Goal: Task Accomplishment & Management: Manage account settings

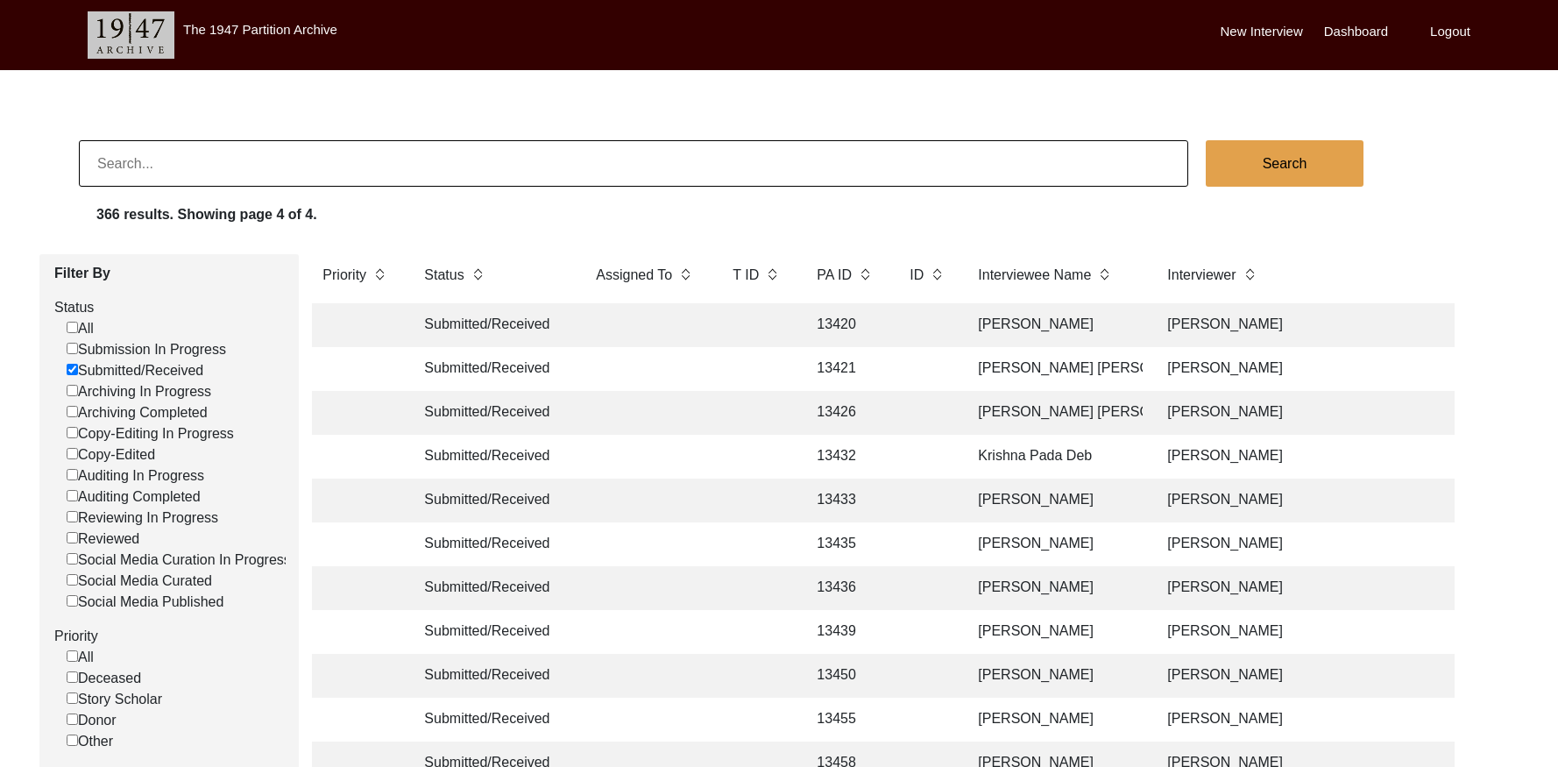
click at [234, 180] on input at bounding box center [633, 163] width 1109 height 46
paste input "6120"
type input "6120"
checkbox input "false"
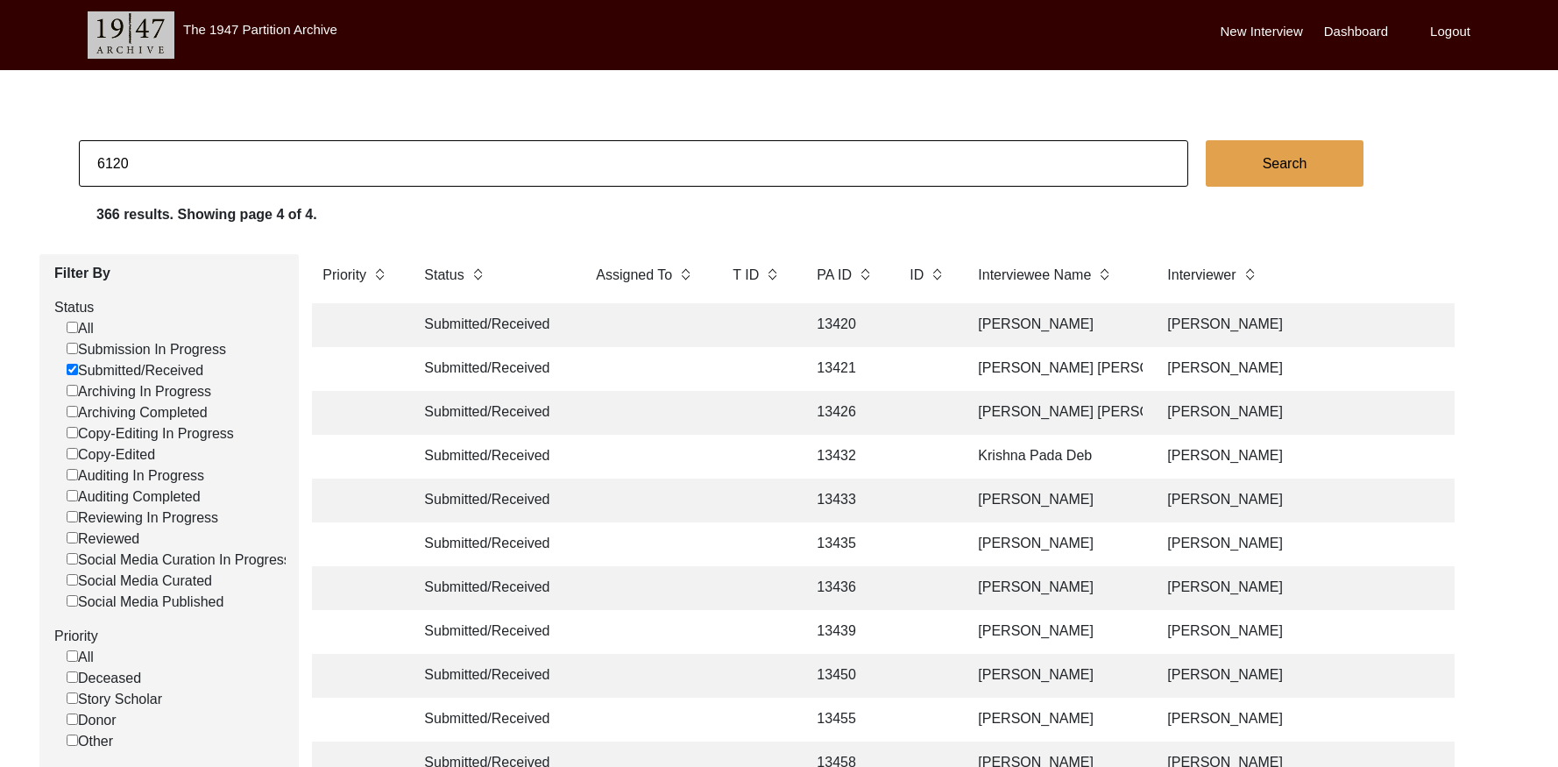
checkbox input "false"
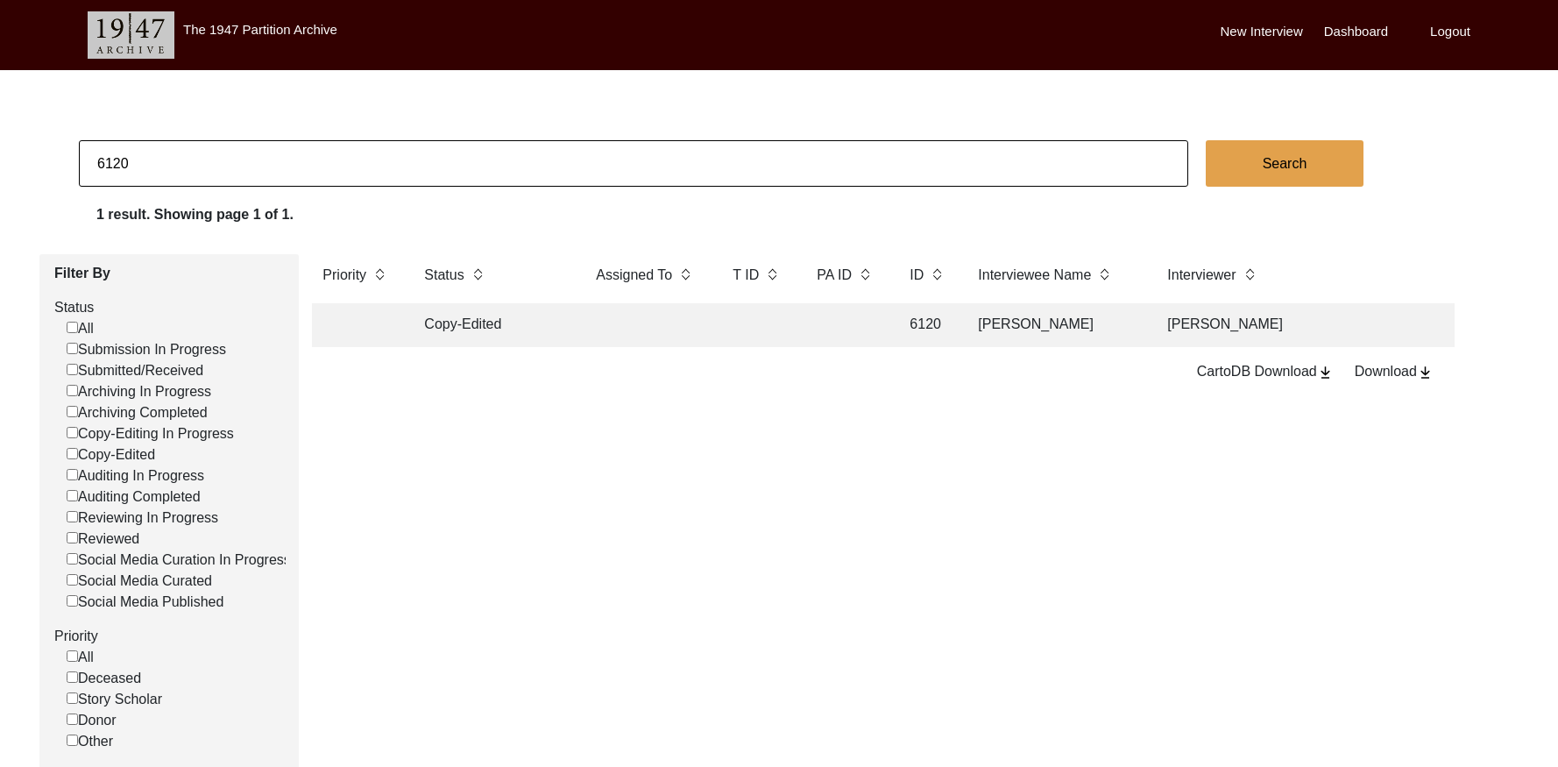
click at [849, 329] on td at bounding box center [845, 325] width 79 height 44
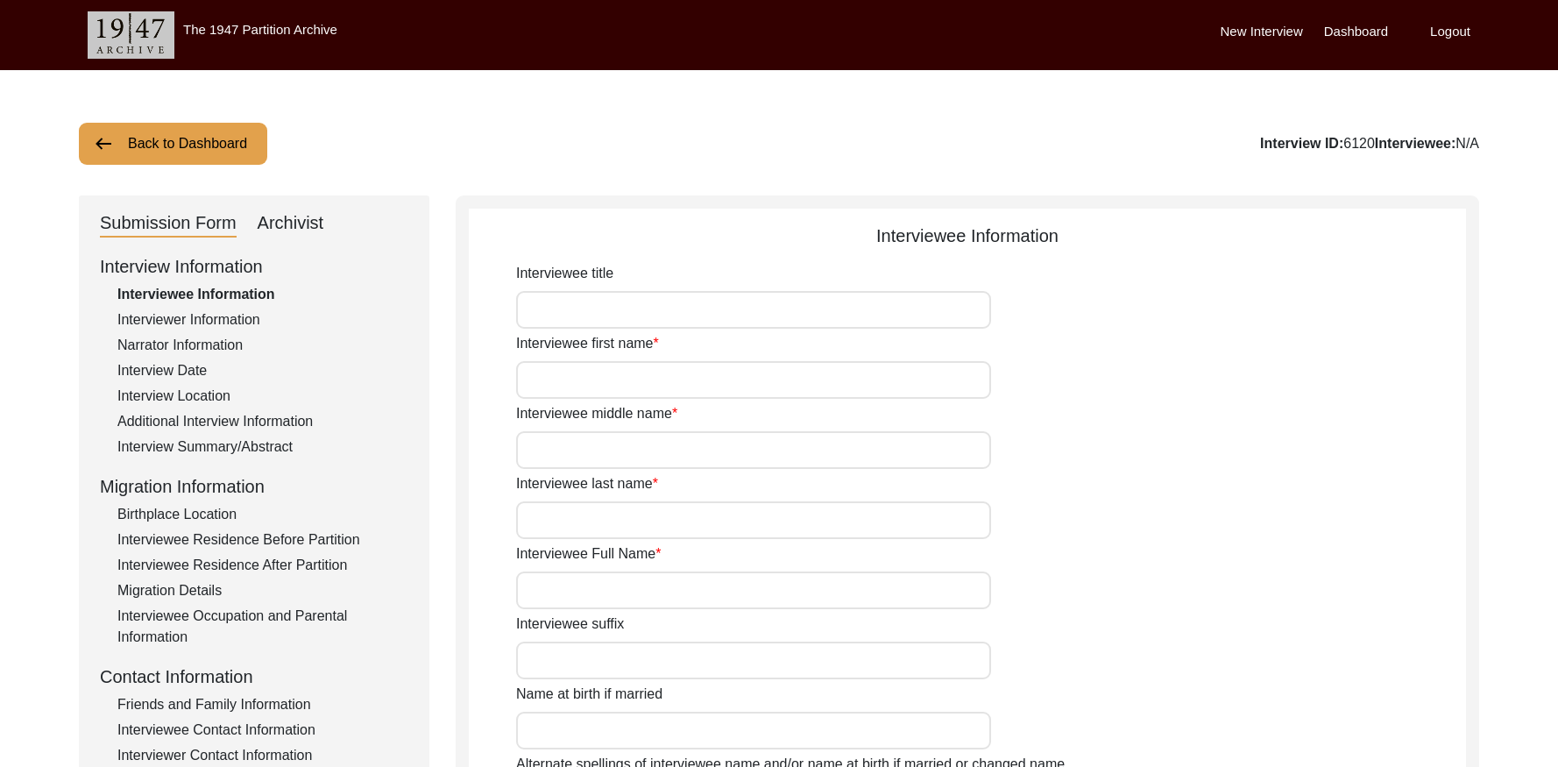
type input "Mr."
type input "[PERSON_NAME]"
type input "[DATE]"
type input "[DEMOGRAPHIC_DATA]"
drag, startPoint x: 301, startPoint y: 224, endPoint x: 528, endPoint y: 145, distance: 240.5
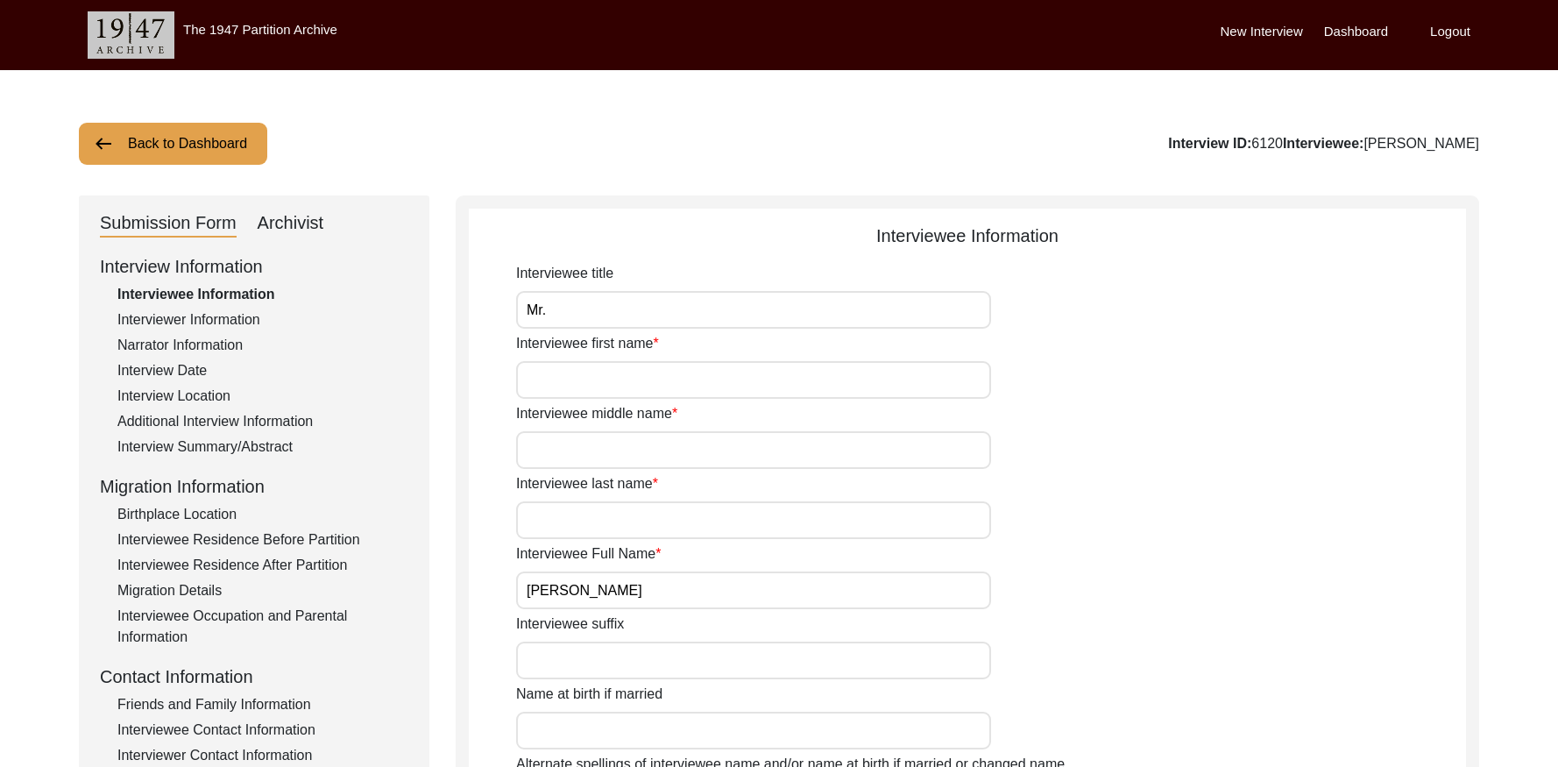
click at [301, 224] on div "Archivist" at bounding box center [291, 223] width 67 height 28
select select "Copy-Edited"
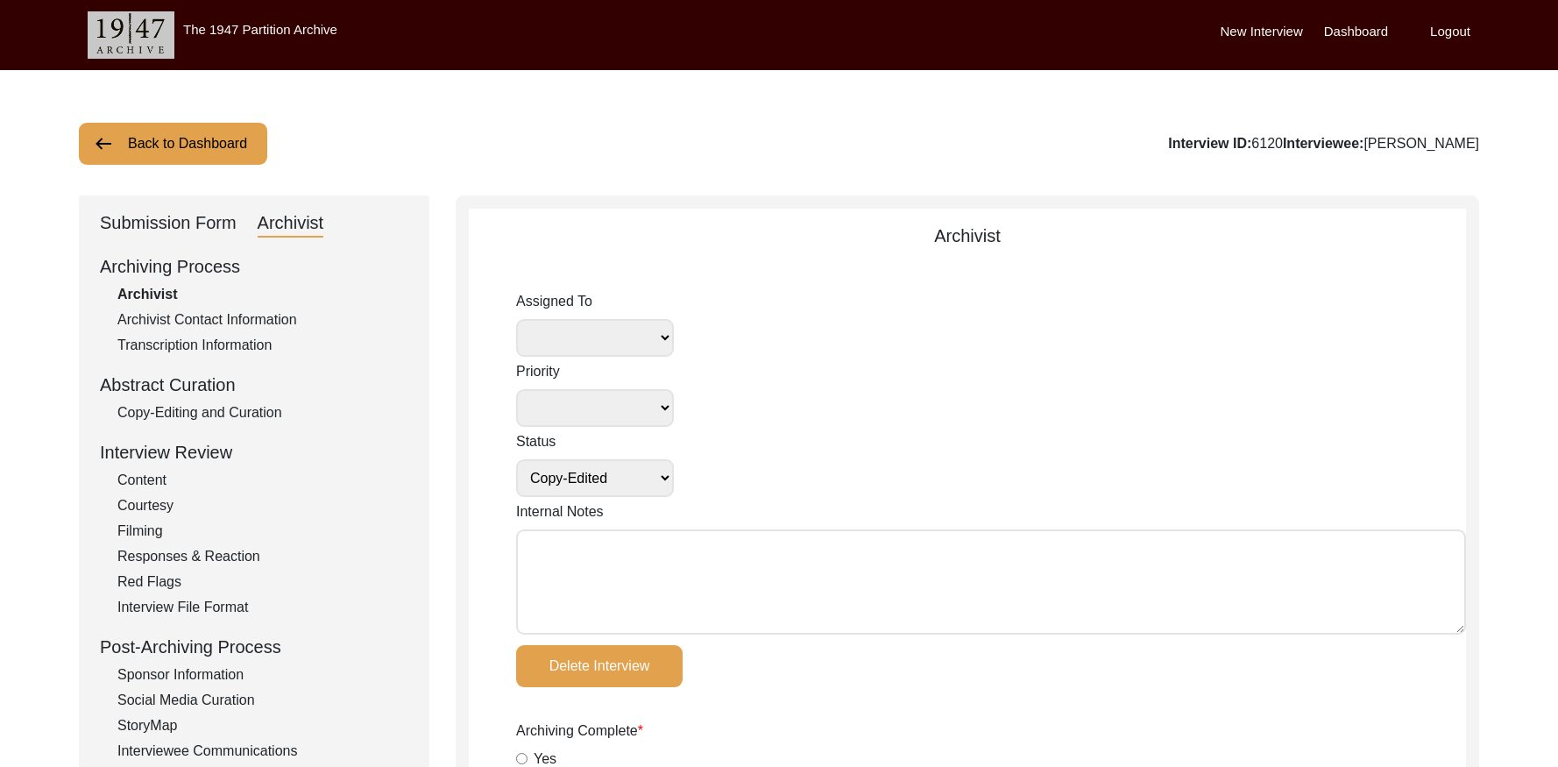
click at [569, 558] on textarea "Internal Notes" at bounding box center [991, 581] width 950 height 105
paste textarea "September 18, 2025 Victoria: assigned to Melody to audit. Please check your Arc…"
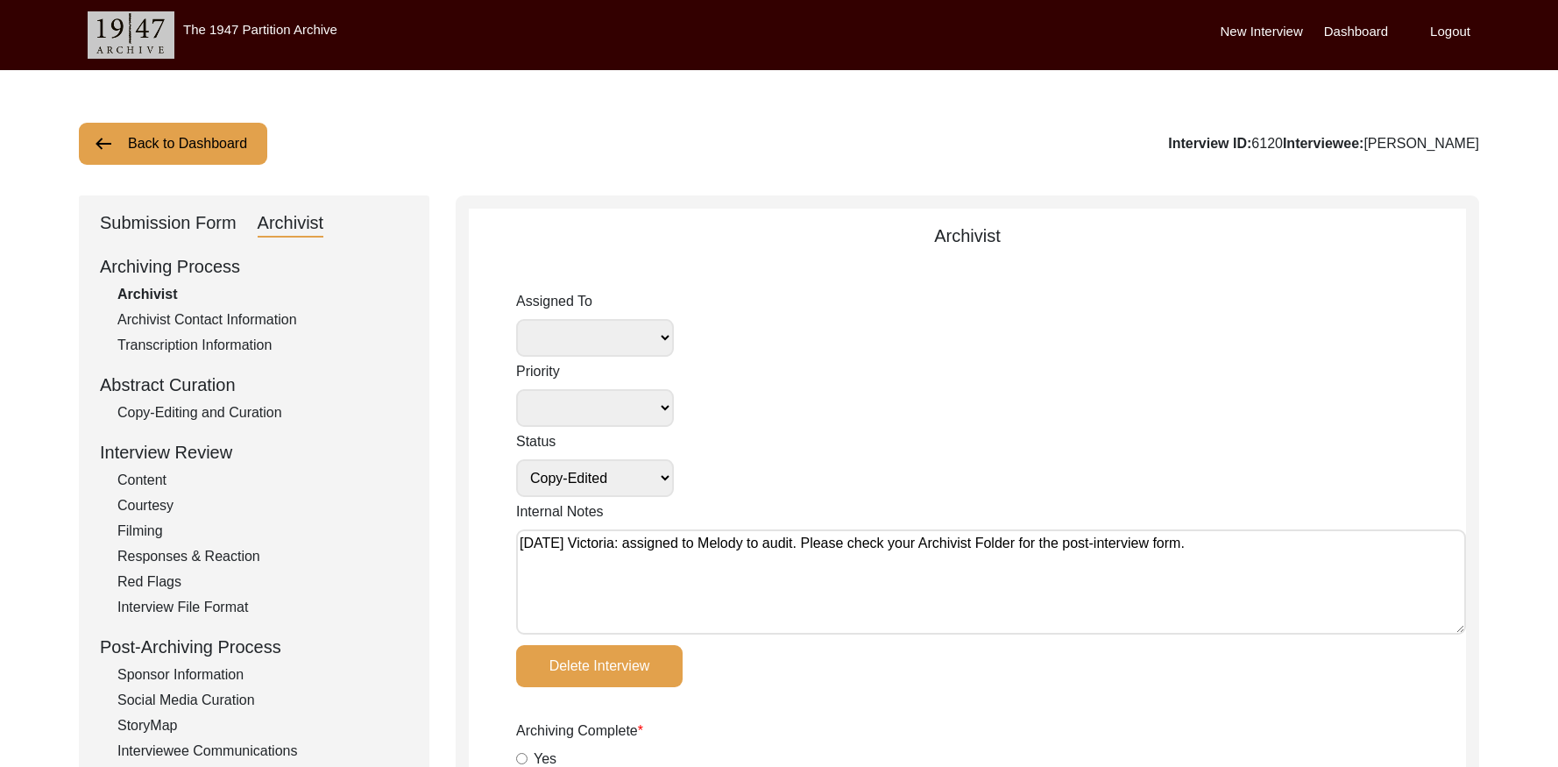
type textarea "September 18, 2025 Victoria: assigned to Melody to audit. Please check your Arc…"
click at [622, 343] on select "Simran Subramaniam Brianna Pollock archivist Lillianne Quijano Alexis Miller Me…" at bounding box center [595, 338] width 158 height 38
select select "556"
click at [647, 487] on select "Submission In Progress Submitted/Received Archiving In Progress Archiving Compl…" at bounding box center [595, 478] width 158 height 38
select select "Auditing In Progress"
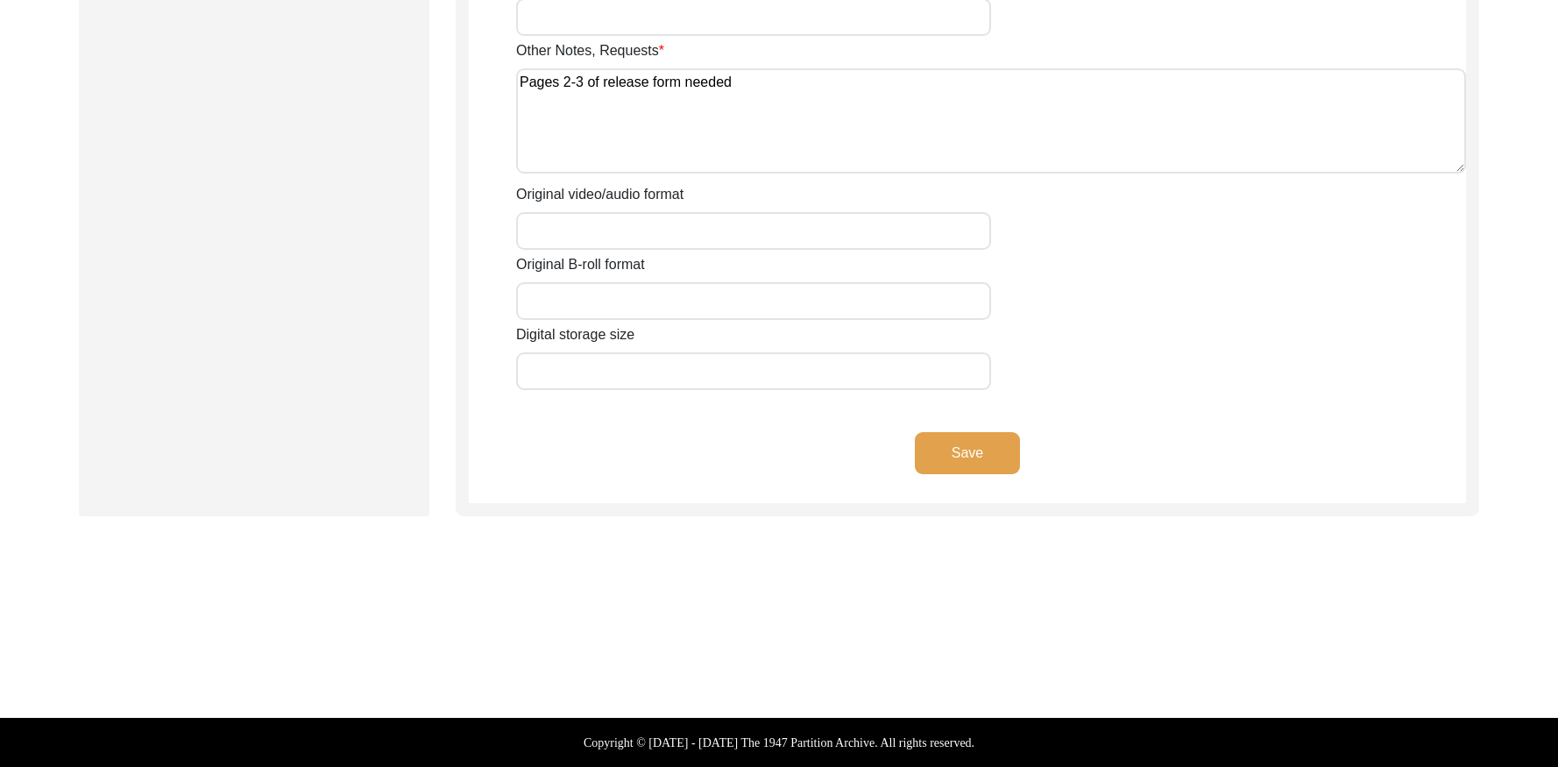
click at [947, 455] on button "Save" at bounding box center [967, 453] width 105 height 42
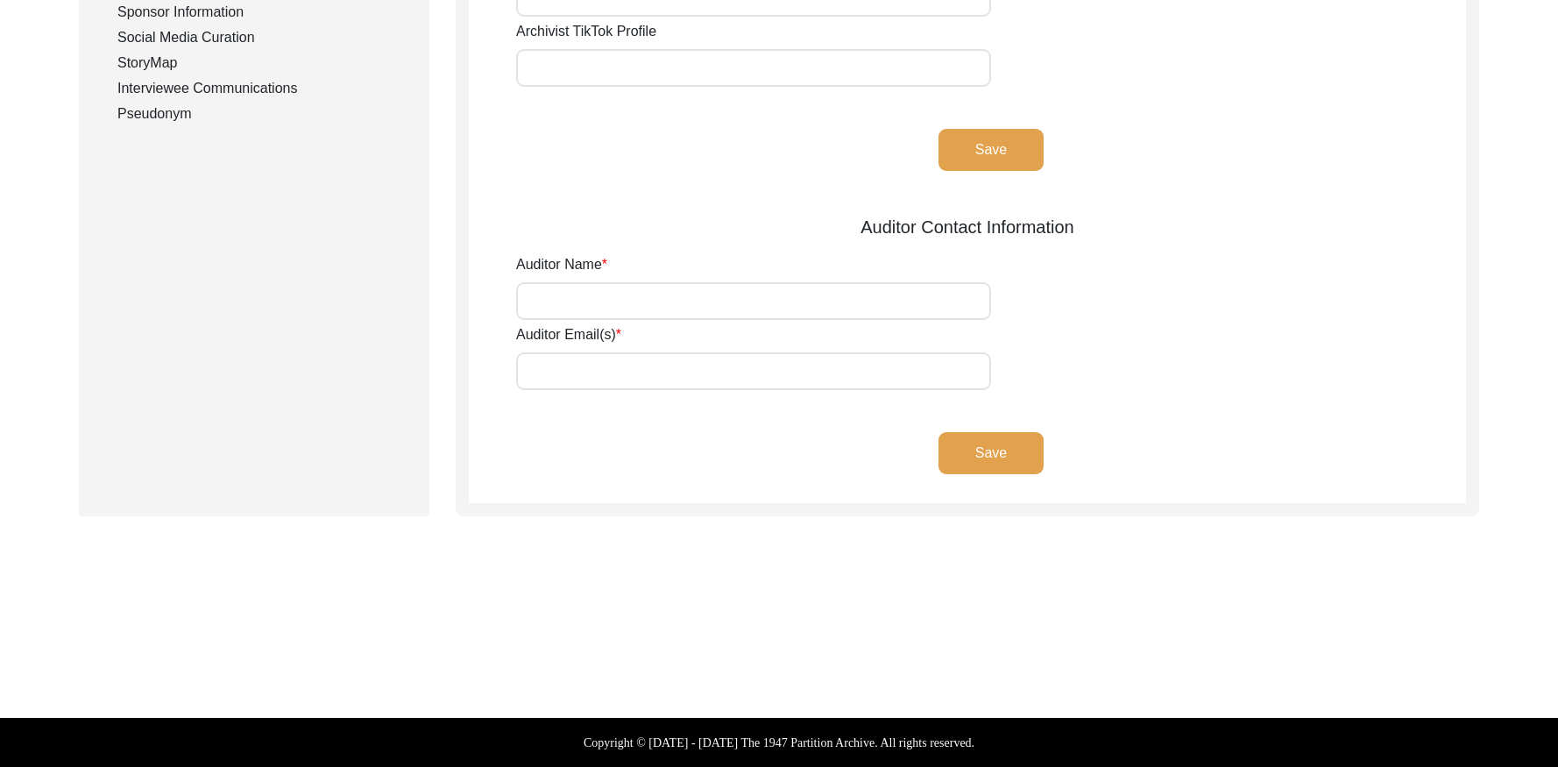
type input "Eden Hood"
type input "ehood@mills.edu"
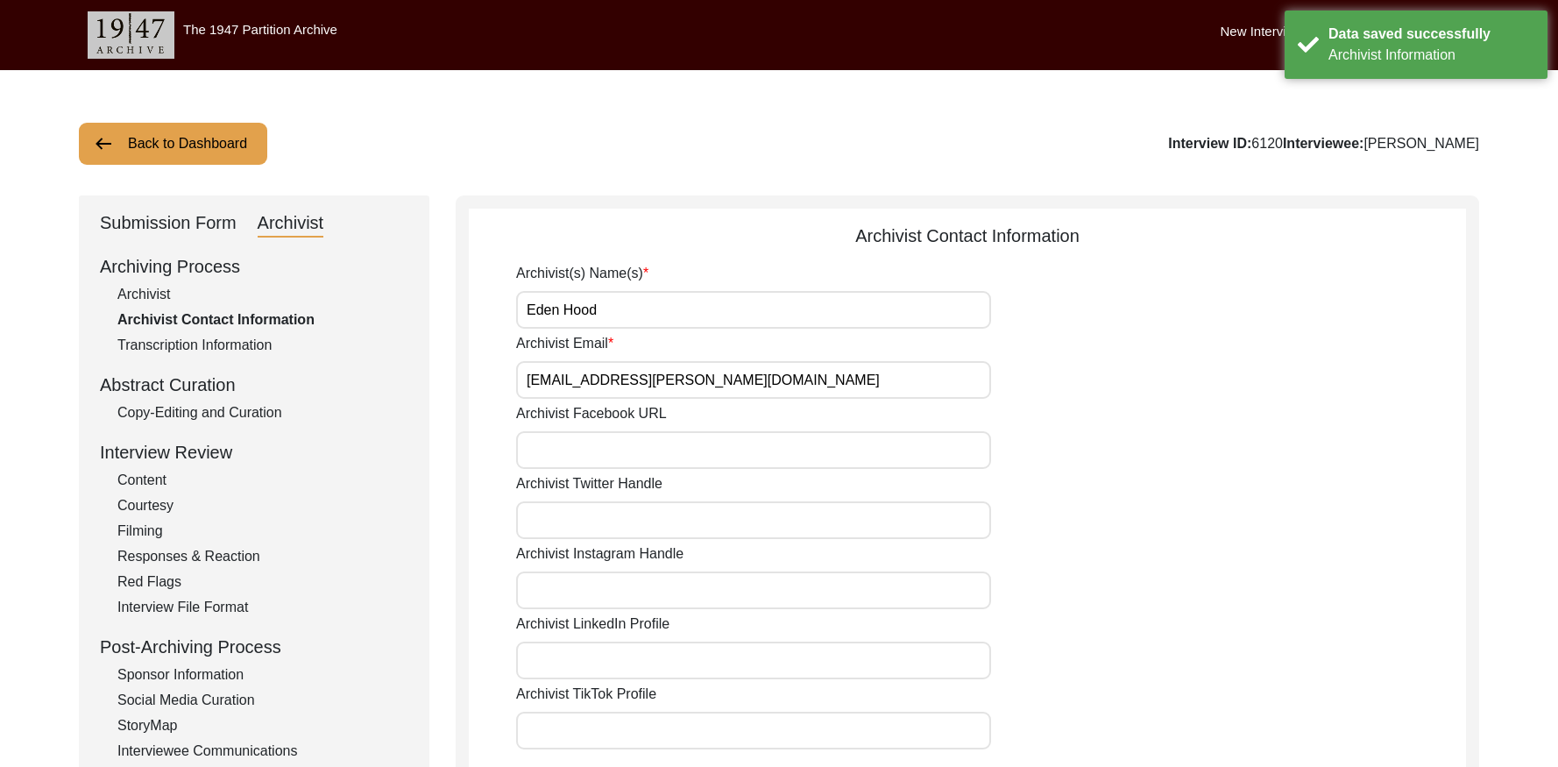
click at [188, 138] on button "Back to Dashboard" at bounding box center [173, 144] width 188 height 42
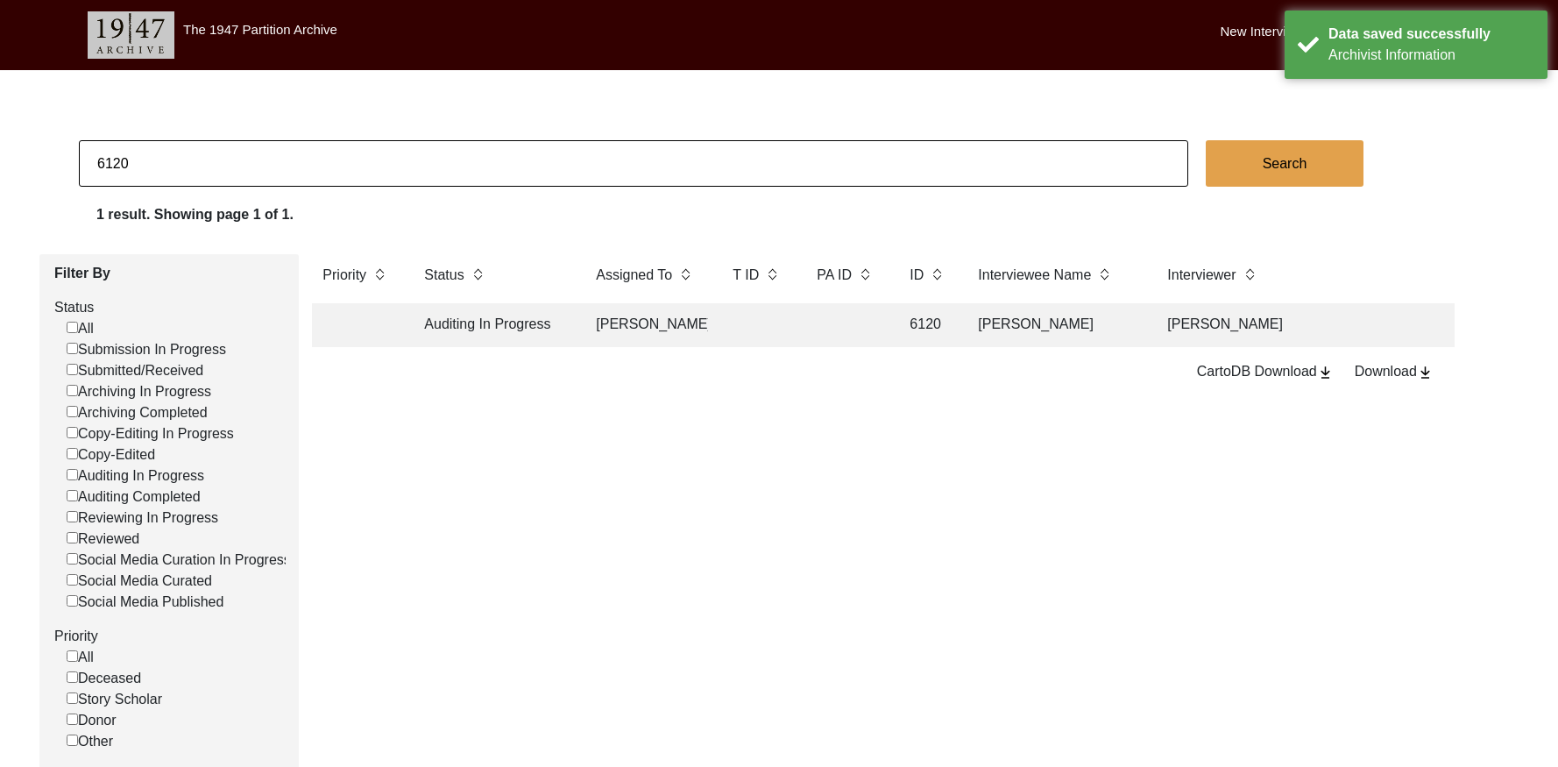
click at [319, 159] on input "6120" at bounding box center [633, 163] width 1109 height 46
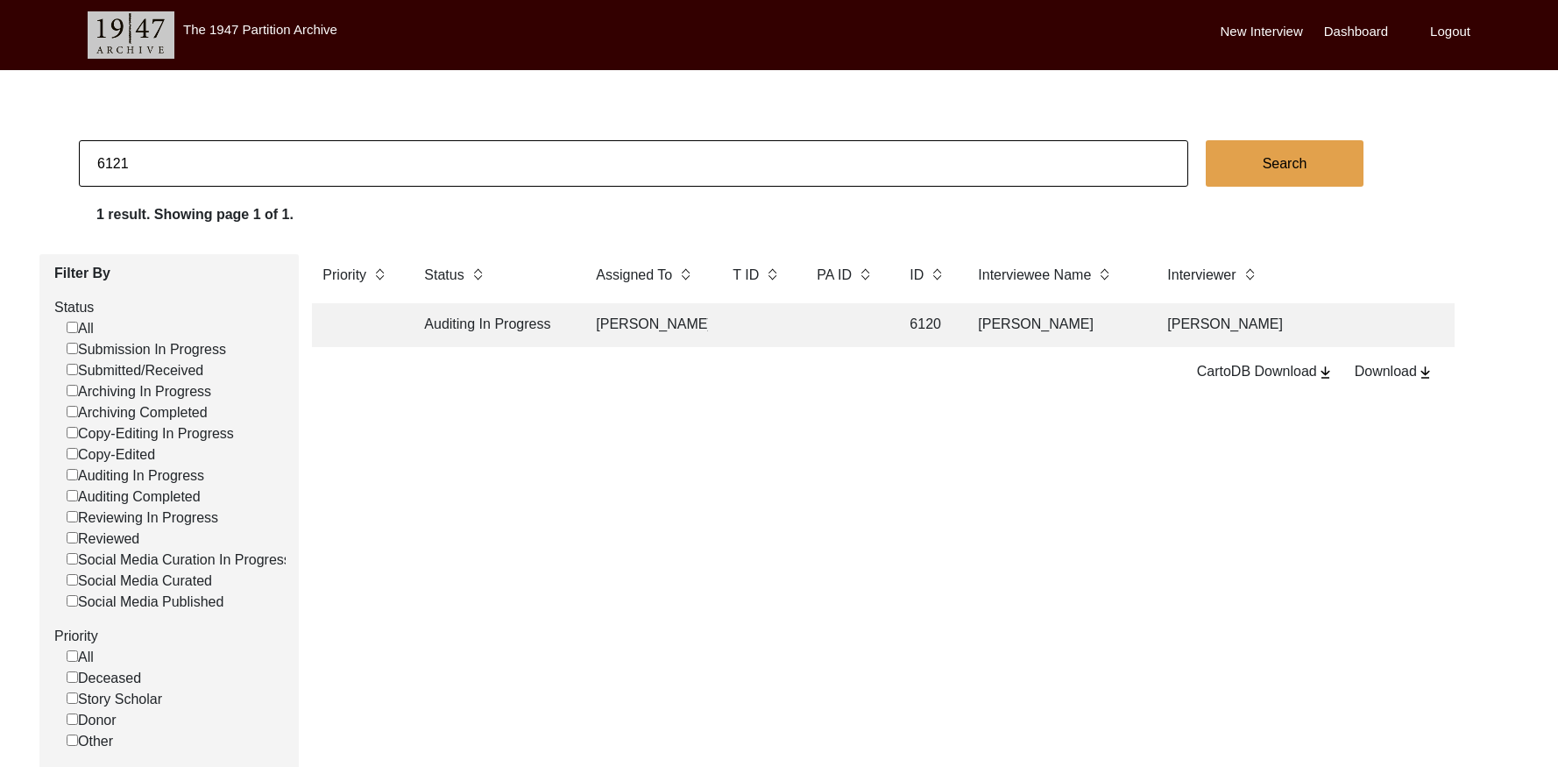
type input "6121"
checkbox input "false"
click at [690, 326] on td at bounding box center [646, 325] width 123 height 44
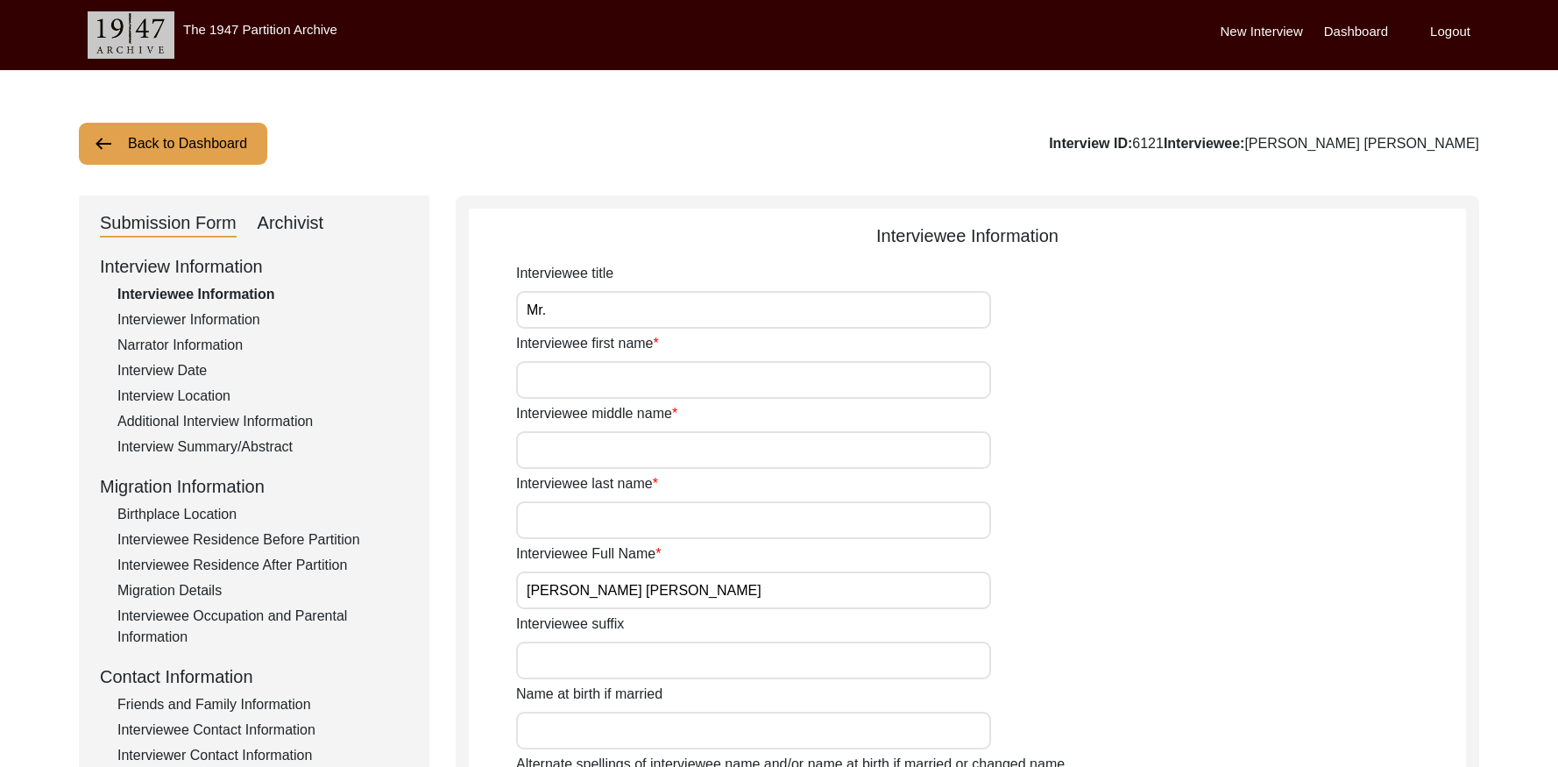
drag, startPoint x: 284, startPoint y: 215, endPoint x: 423, endPoint y: 245, distance: 142.6
click at [286, 216] on div "Archivist" at bounding box center [291, 223] width 67 height 28
select select "Social Media Published"
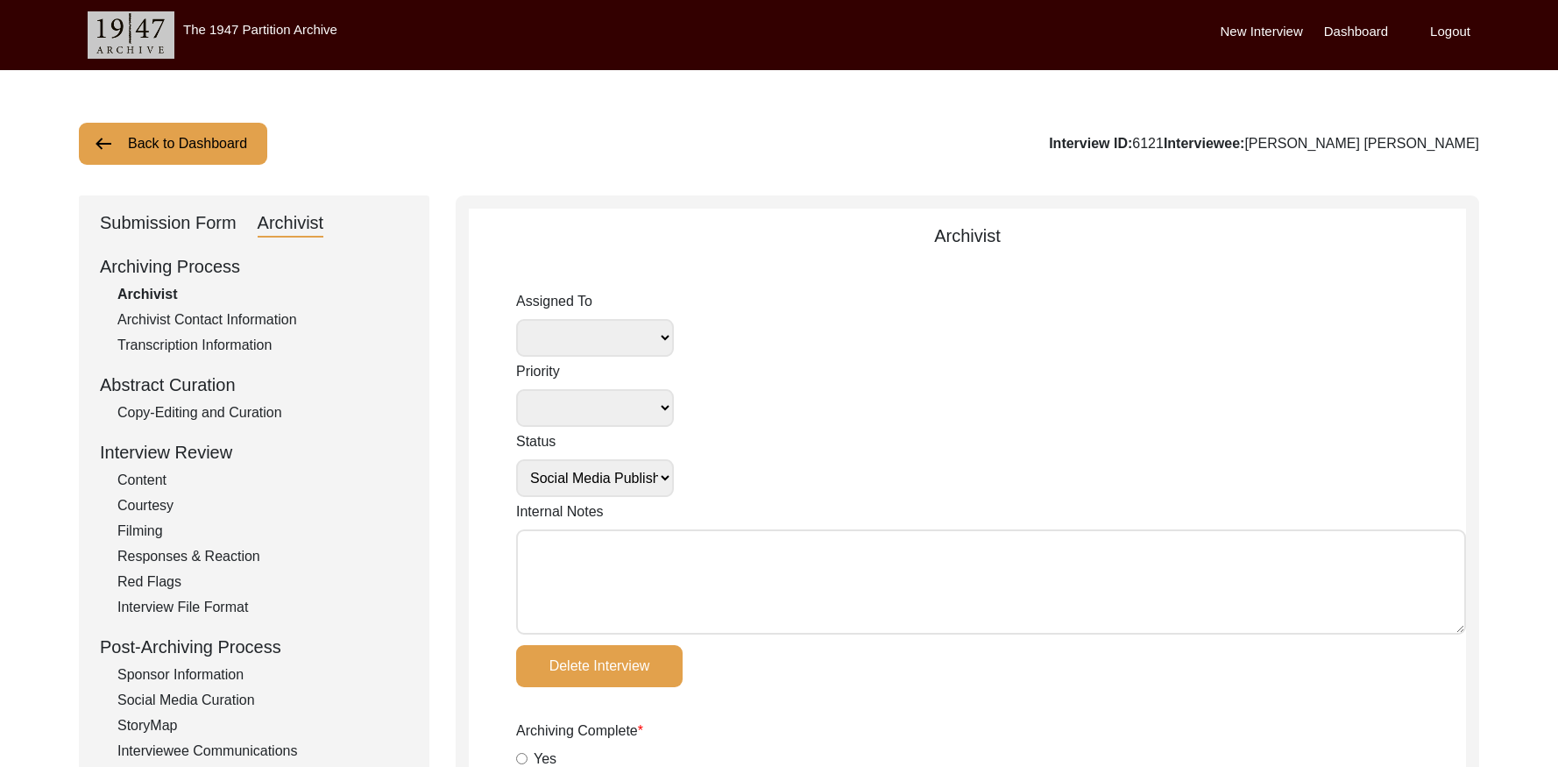
click at [584, 548] on textarea "Internal Notes" at bounding box center [991, 581] width 950 height 105
paste textarea "September 18, 2025 Victoria: assigned to Melody to audit. Please check your Arc…"
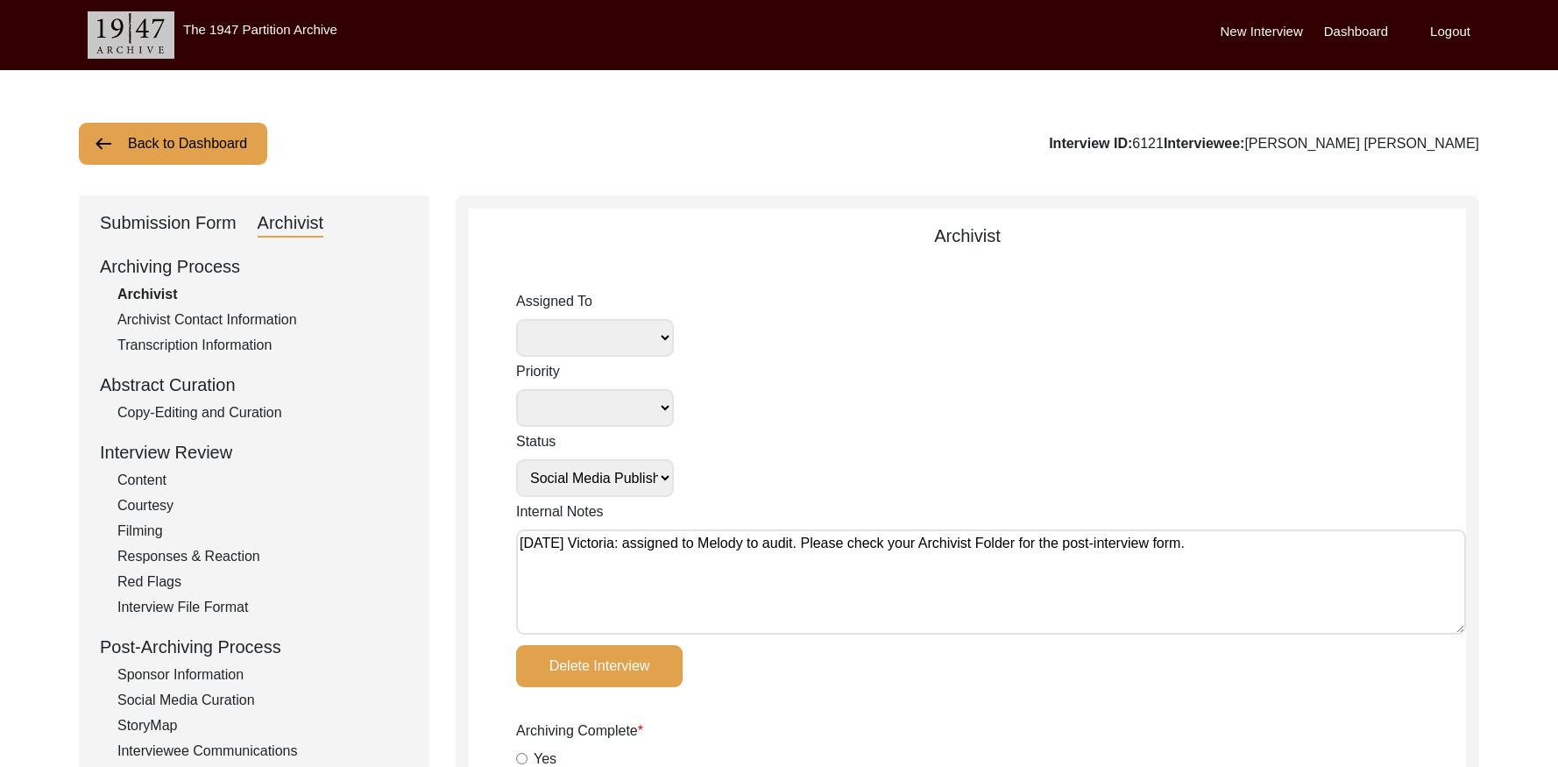
type textarea "September 18, 2025 Victoria: assigned to Melody to audit. Please check your Arc…"
click at [631, 347] on select "Simran Subramaniam Brianna Pollock archivist Lillianne Quijano Alexis Miller Me…" at bounding box center [595, 338] width 158 height 38
select select "556"
click at [640, 482] on select "Submission In Progress Submitted/Received Archiving In Progress Archiving Compl…" at bounding box center [595, 478] width 158 height 38
select select "Auditing In Progress"
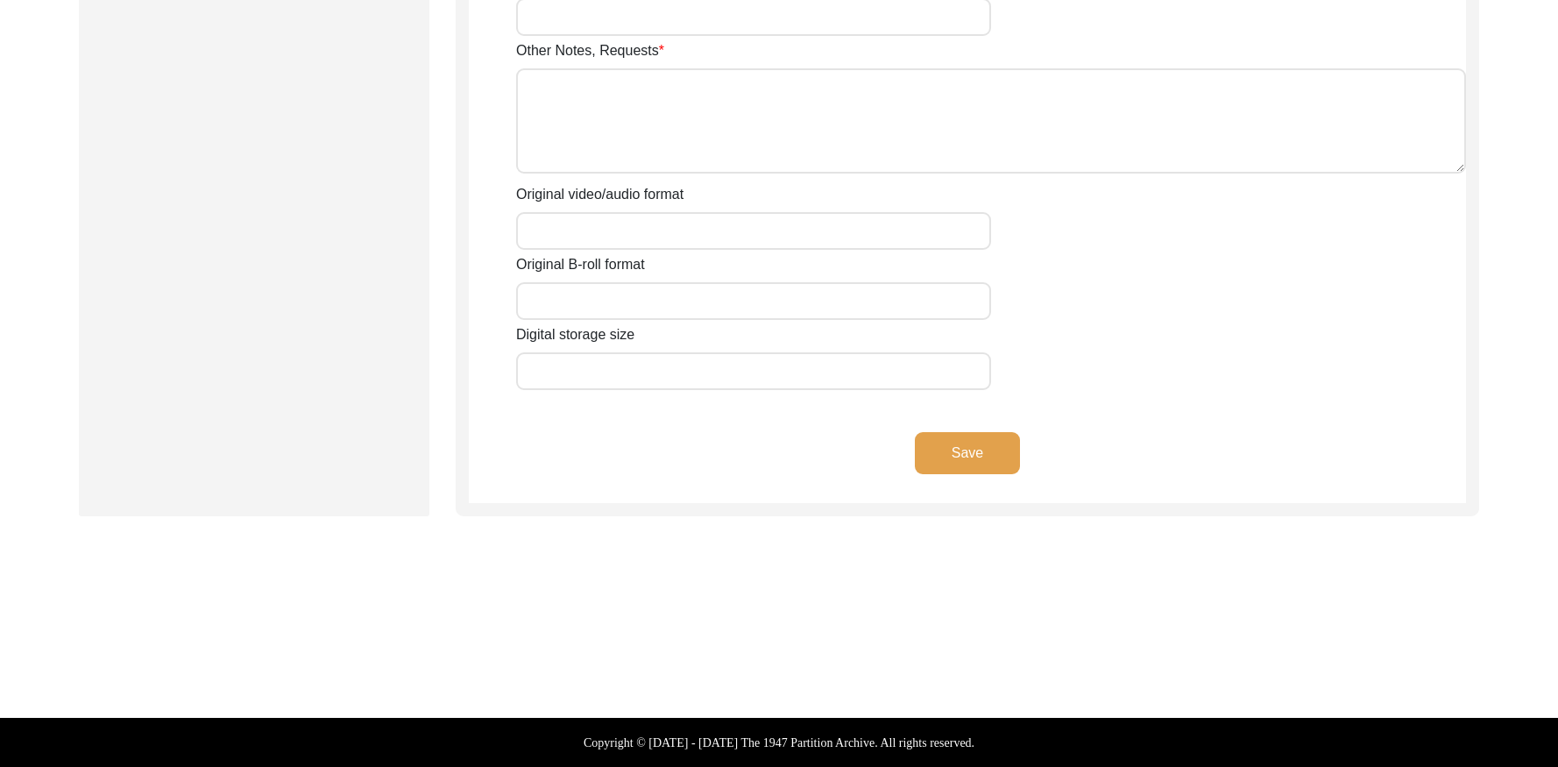
click at [967, 454] on button "Save" at bounding box center [967, 453] width 105 height 42
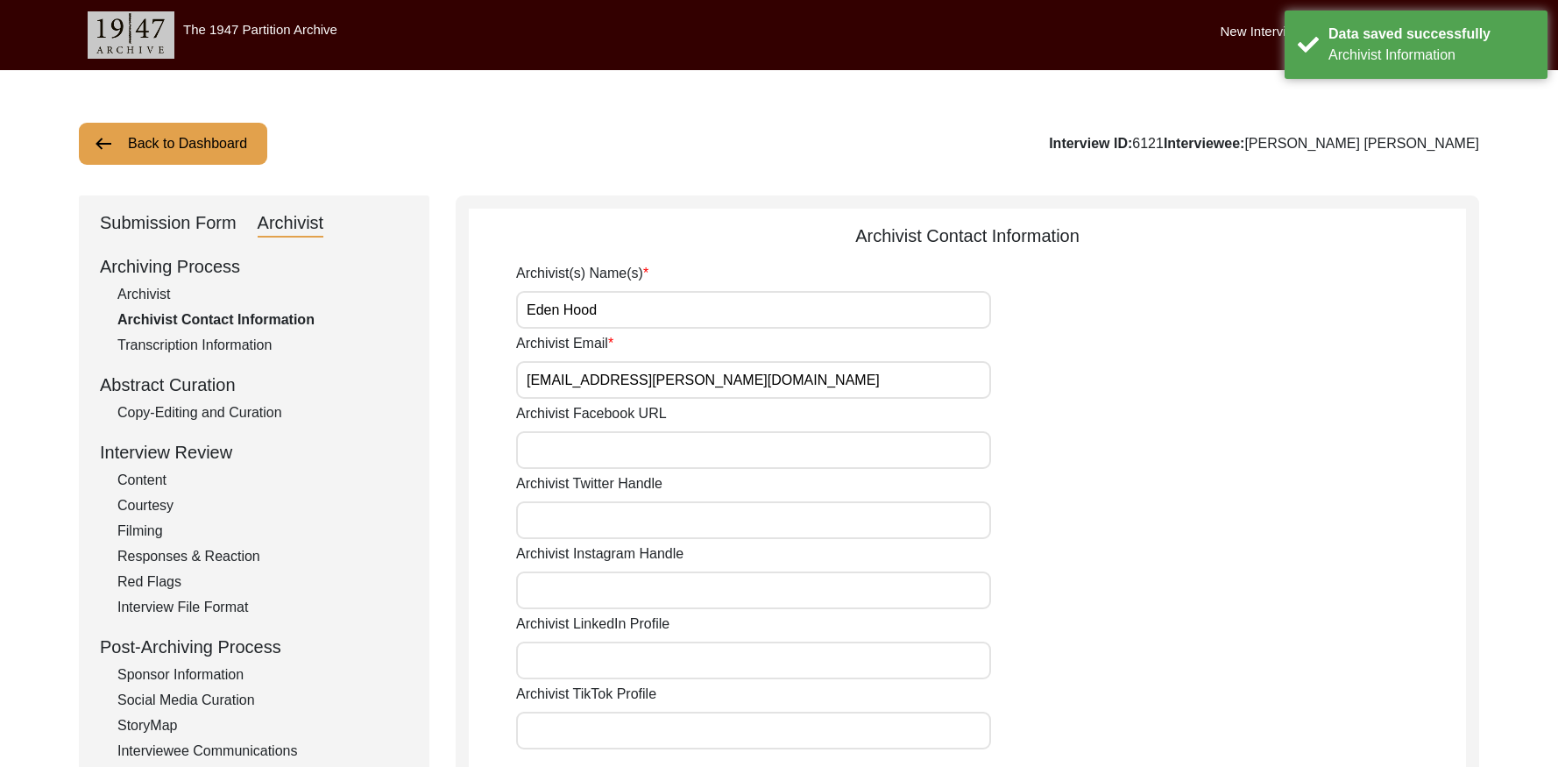
drag, startPoint x: 166, startPoint y: 145, endPoint x: 414, endPoint y: 31, distance: 272.9
click at [177, 139] on button "Back to Dashboard" at bounding box center [173, 144] width 188 height 42
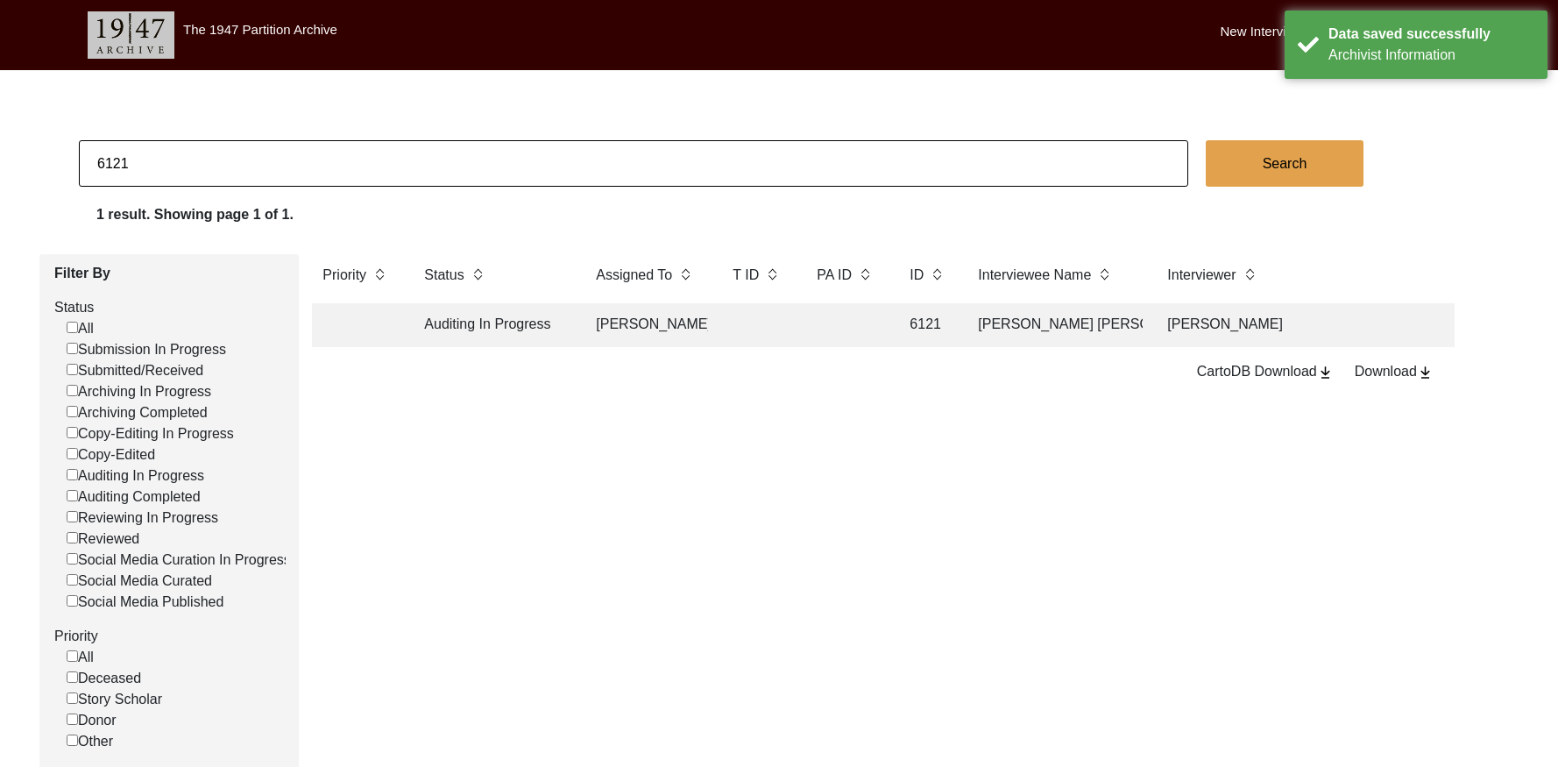
click at [348, 158] on input "6121" at bounding box center [633, 163] width 1109 height 46
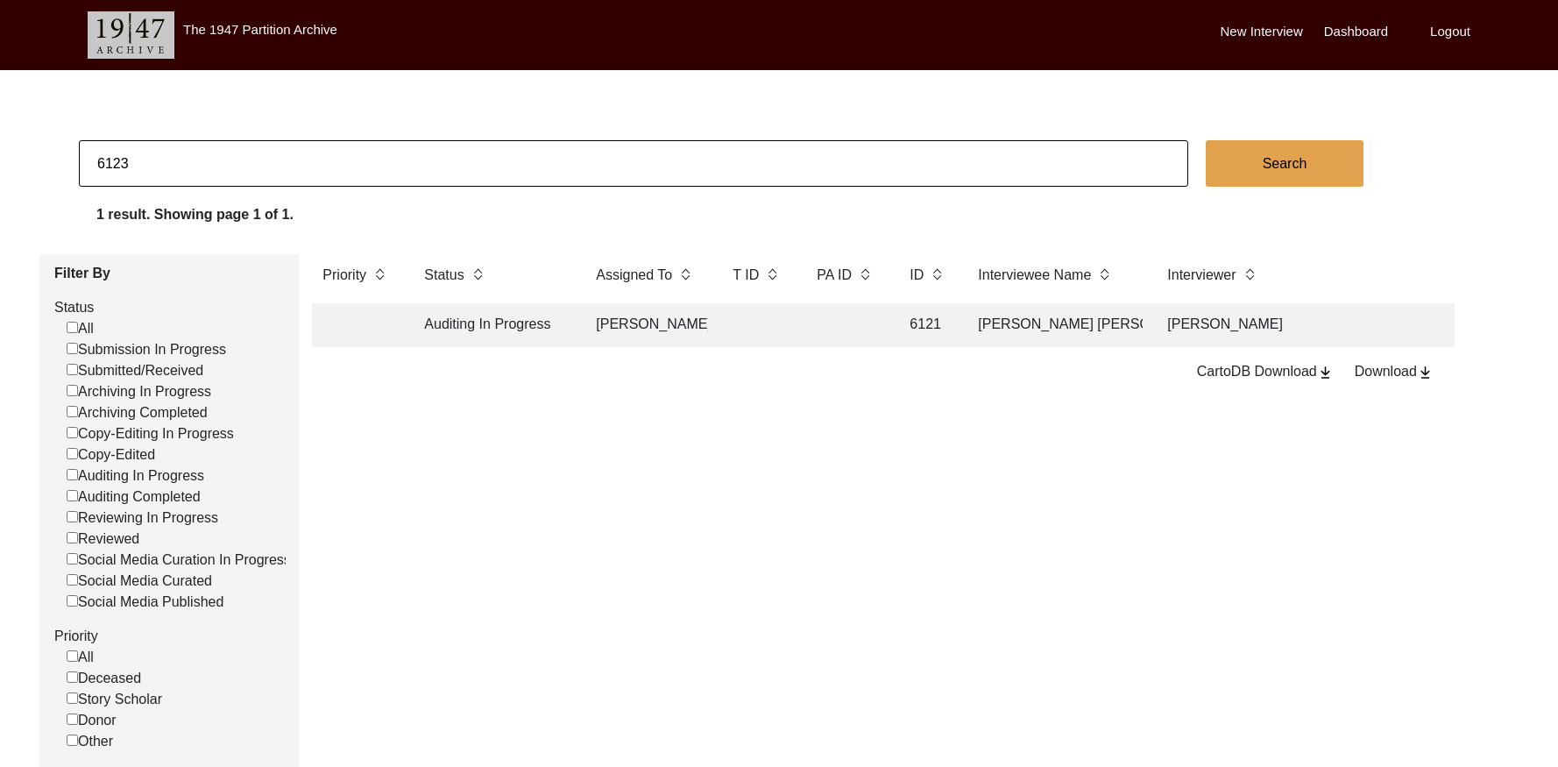
type input "6123"
checkbox input "false"
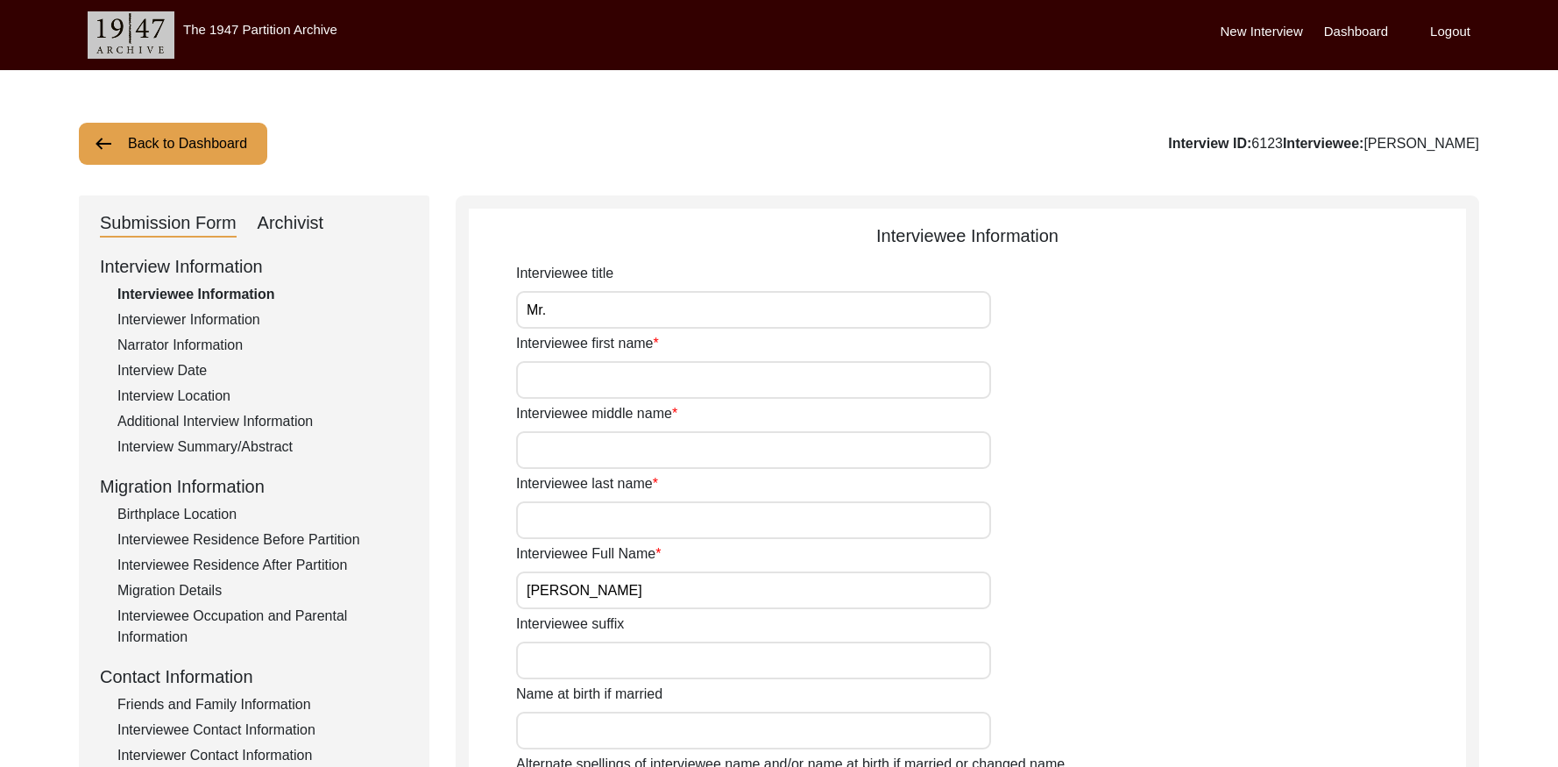
drag, startPoint x: 300, startPoint y: 223, endPoint x: 365, endPoint y: 251, distance: 71.8
click at [303, 224] on div "Archivist" at bounding box center [291, 223] width 67 height 28
select select "Social Media Published"
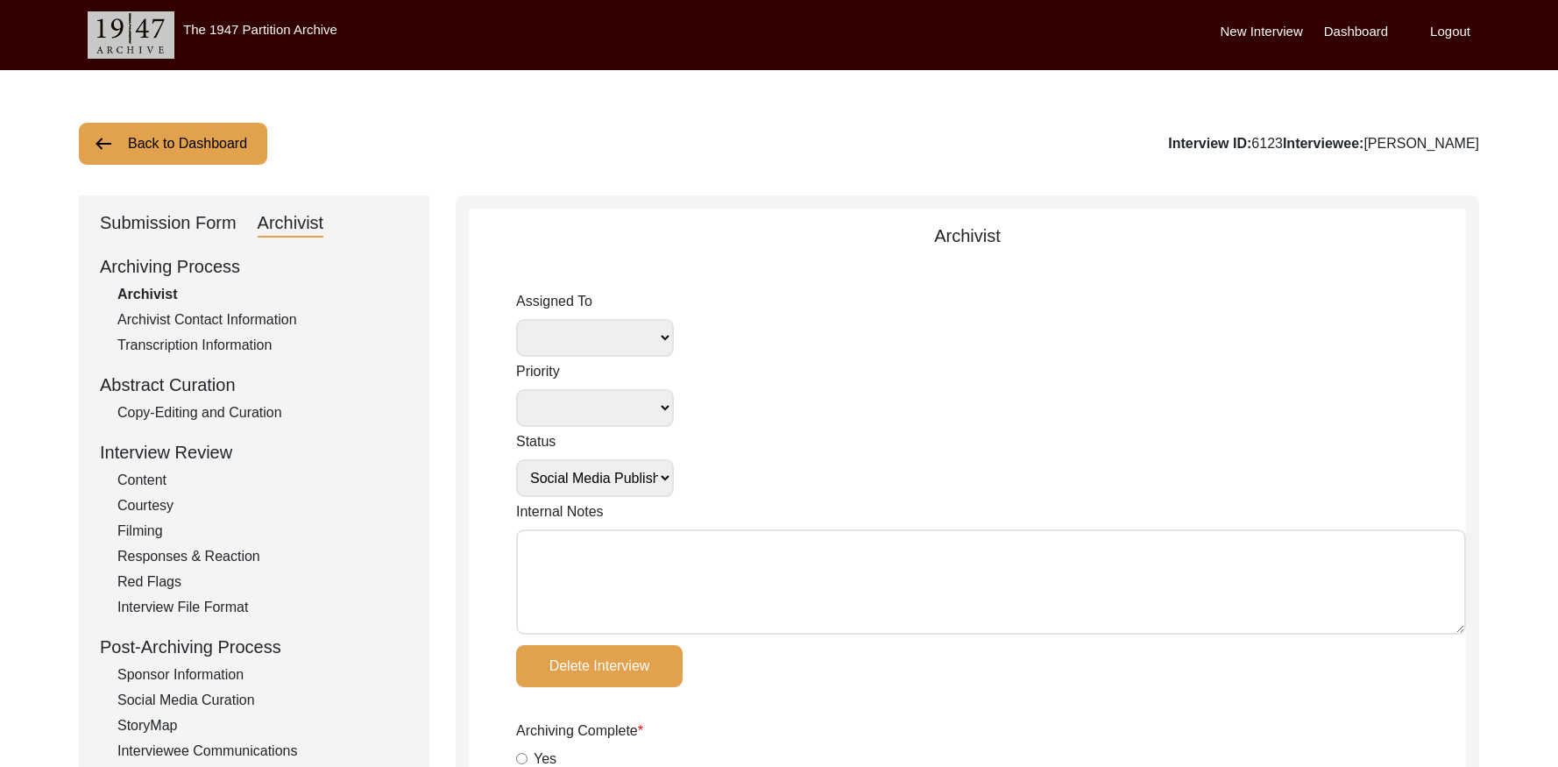
click at [677, 570] on textarea "Internal Notes" at bounding box center [991, 581] width 950 height 105
paste textarea "September 18, 2025 Victoria: assigned to Melody to audit. Please check your Arc…"
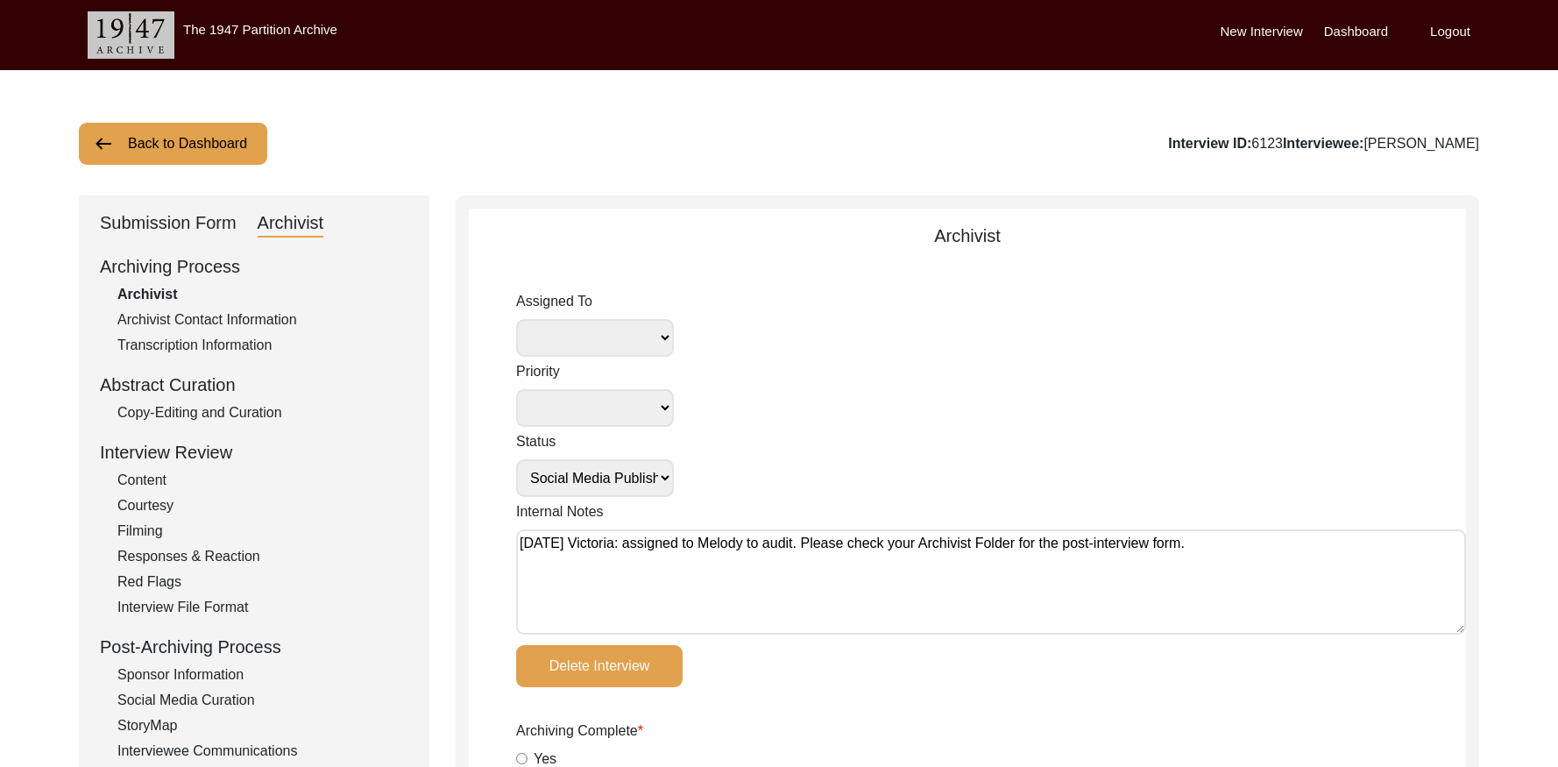
type textarea "September 18, 2025 Victoria: assigned to Melody to audit. Please check your Arc…"
click at [584, 343] on select "Simran Subramaniam Brianna Pollock archivist Lillianne Quijano Alexis Miller Me…" at bounding box center [595, 338] width 158 height 38
select select "556"
click at [640, 479] on select "Submission In Progress Submitted/Received Archiving In Progress Archiving Compl…" at bounding box center [595, 478] width 158 height 38
select select "Auditing In Progress"
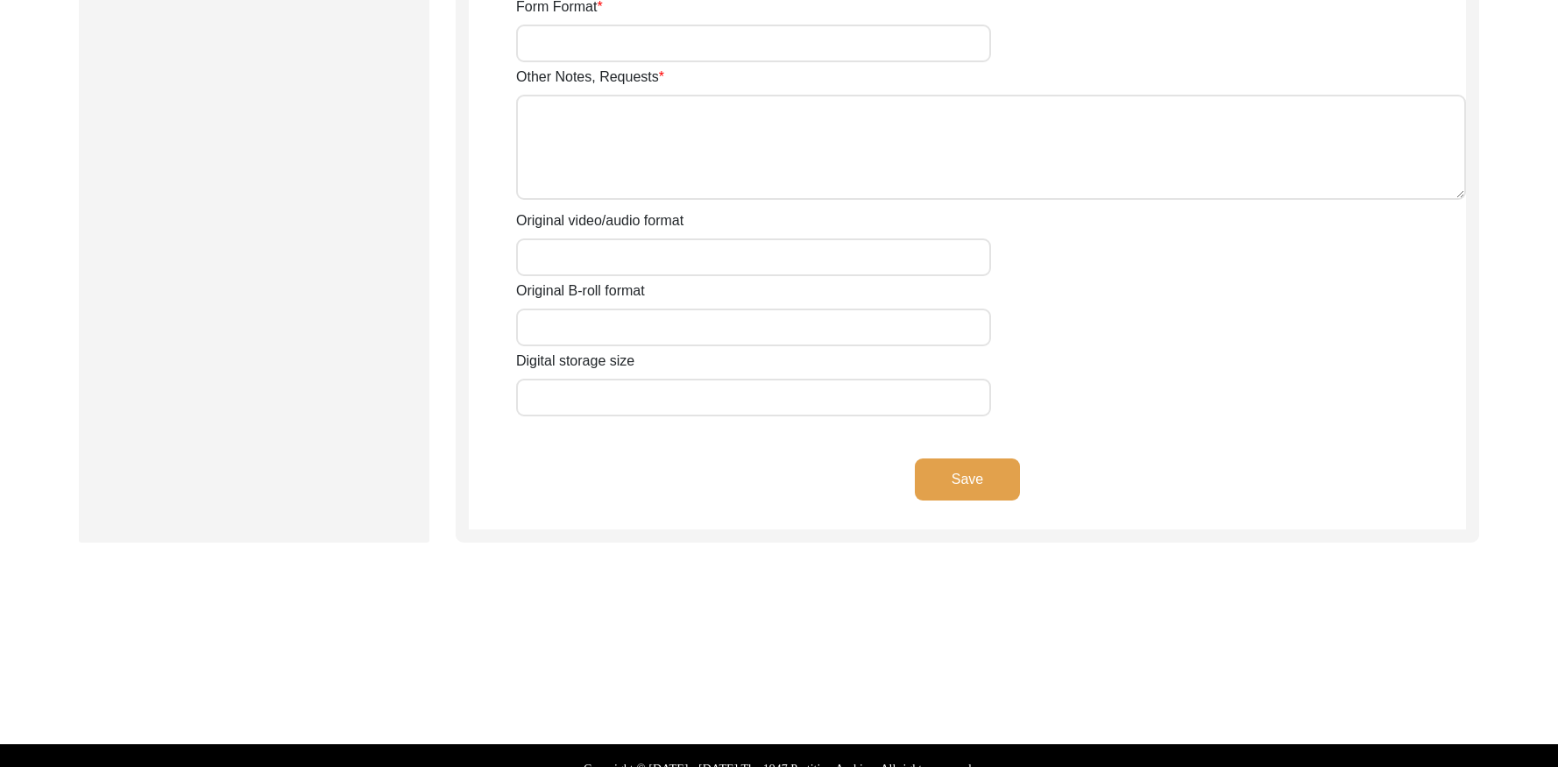
scroll to position [3052, 0]
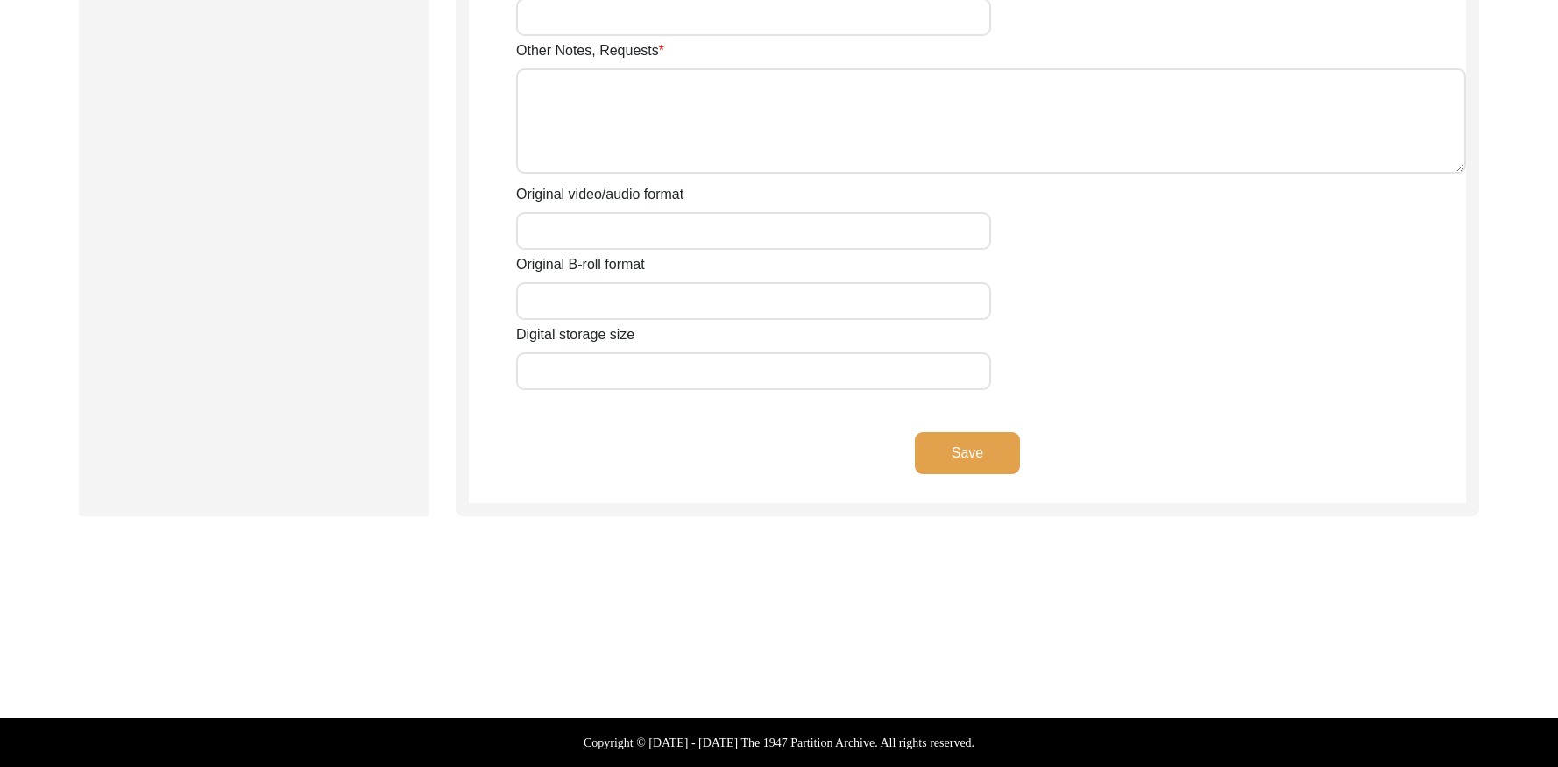
click at [952, 452] on button "Save" at bounding box center [967, 453] width 105 height 42
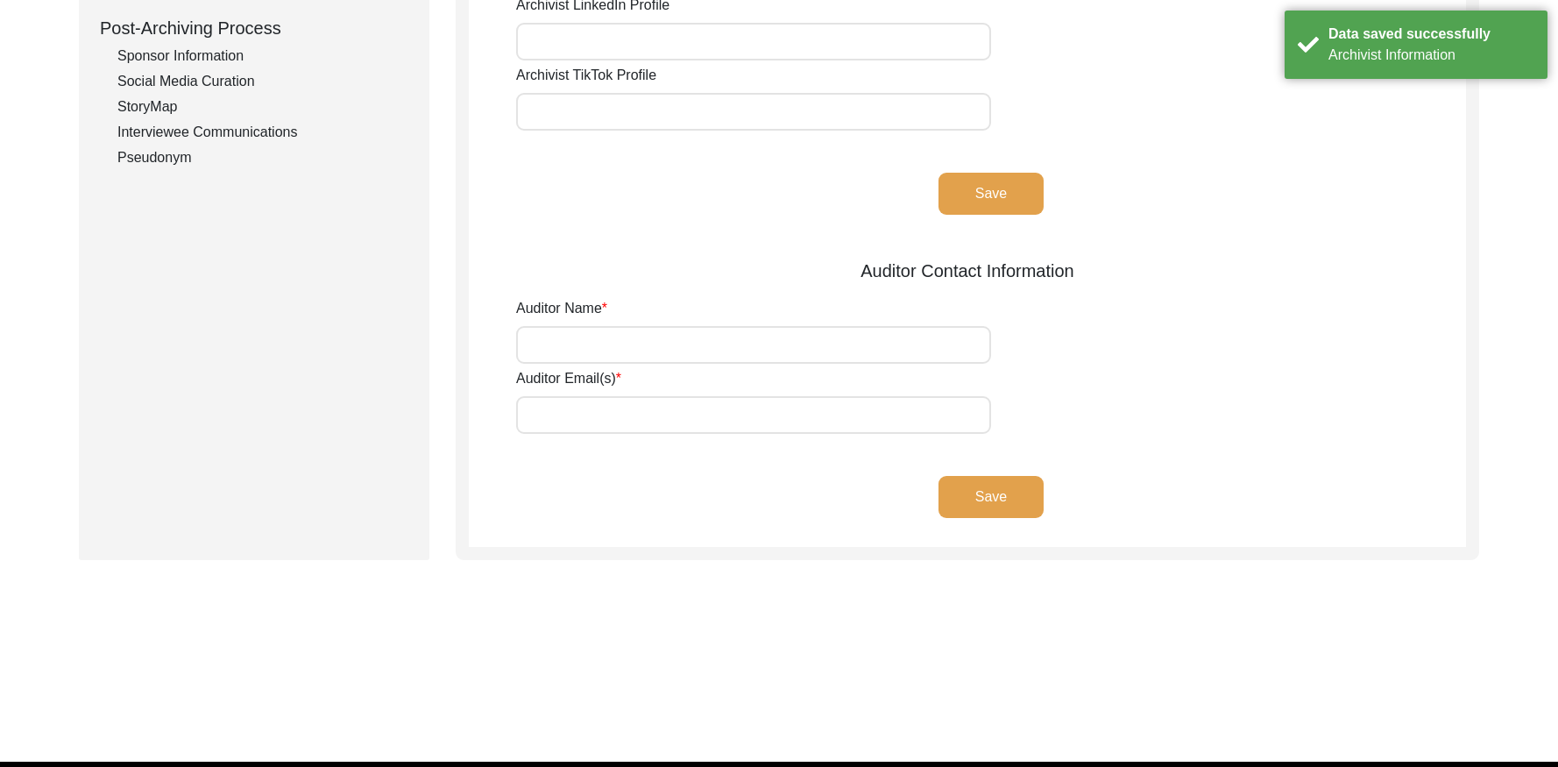
scroll to position [0, 0]
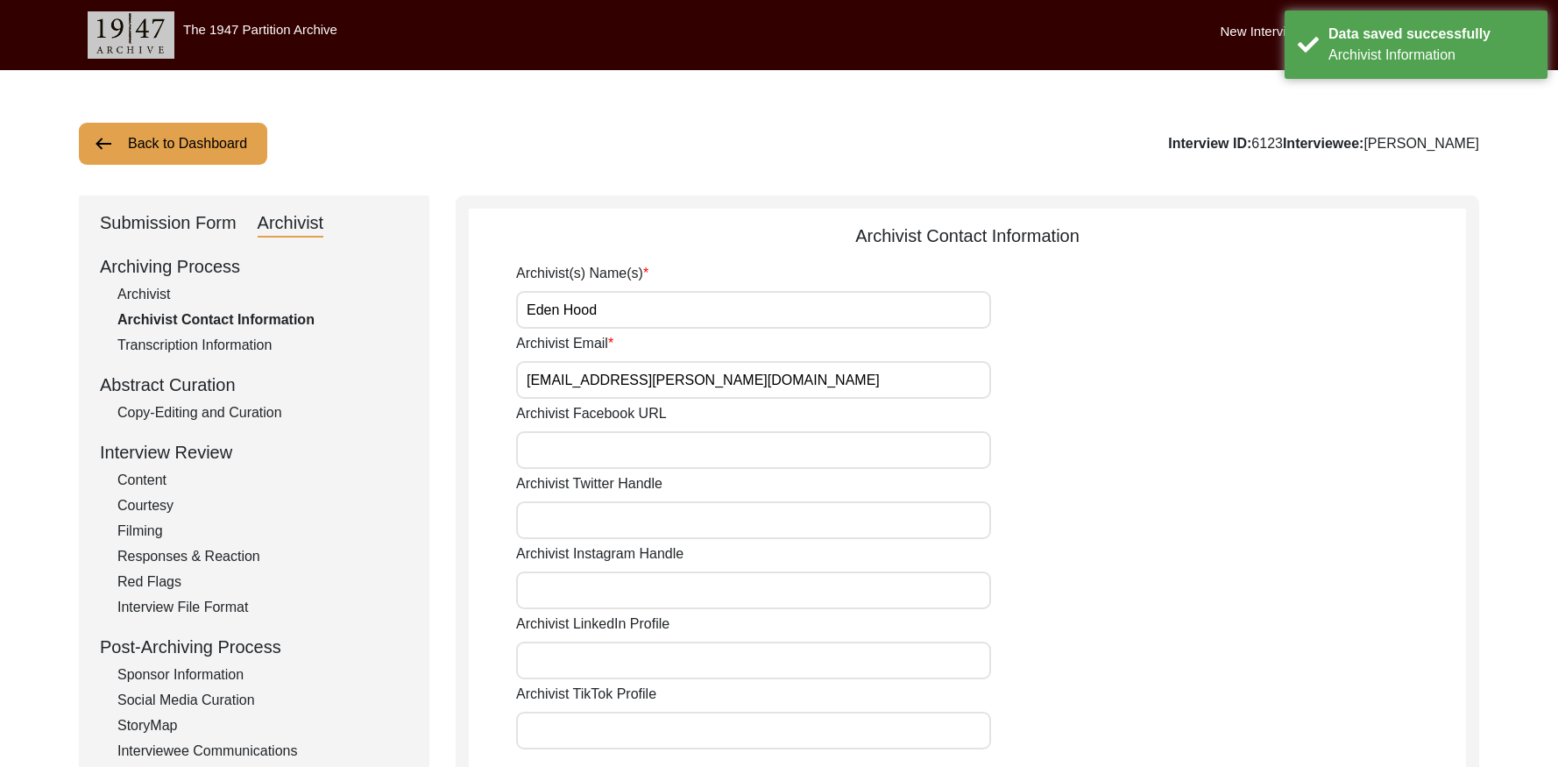
drag, startPoint x: 187, startPoint y: 143, endPoint x: 267, endPoint y: 104, distance: 89.3
click at [197, 137] on button "Back to Dashboard" at bounding box center [173, 144] width 188 height 42
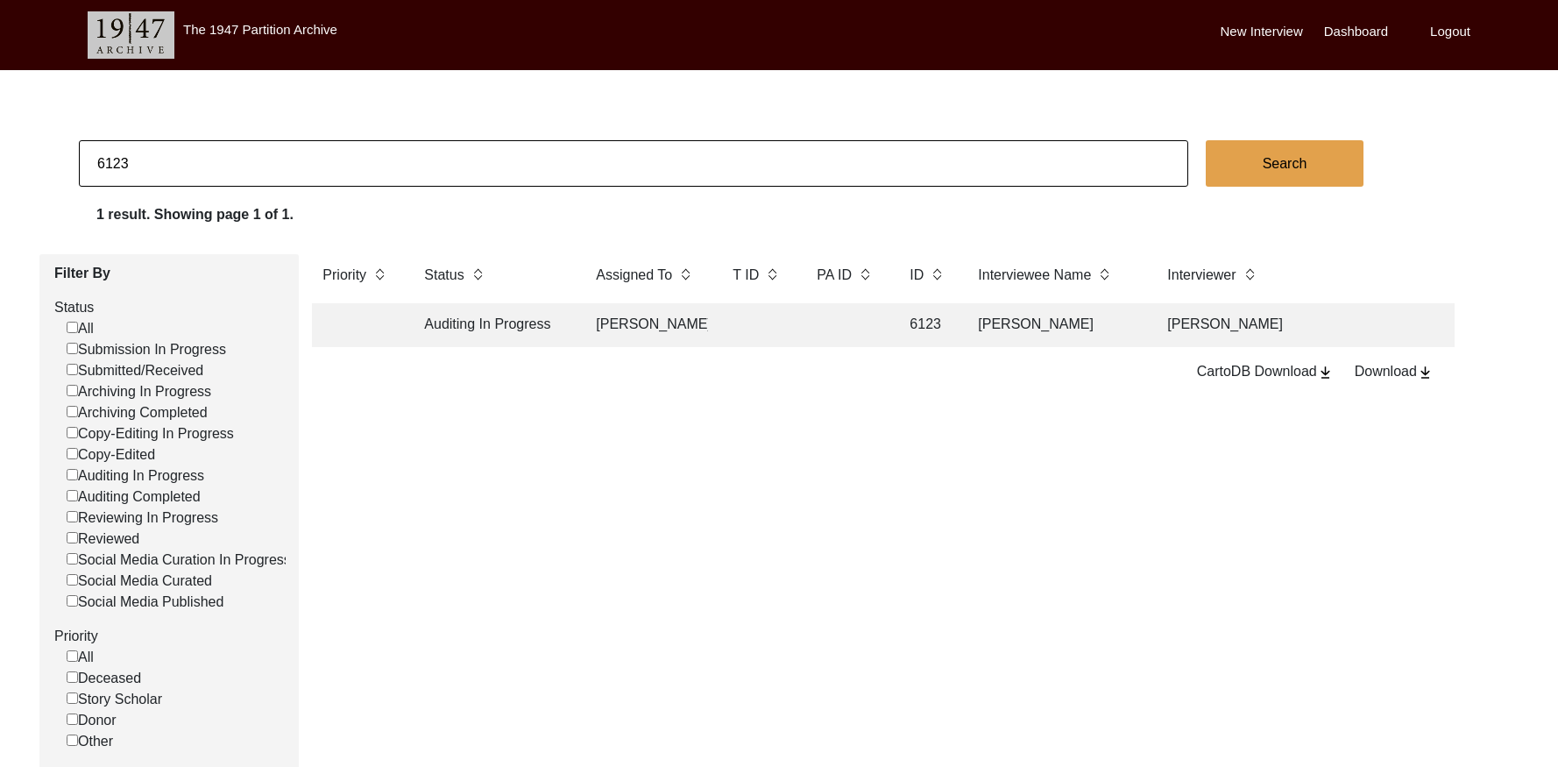
click at [306, 177] on input "6123" at bounding box center [633, 163] width 1109 height 46
type input "6124"
checkbox input "false"
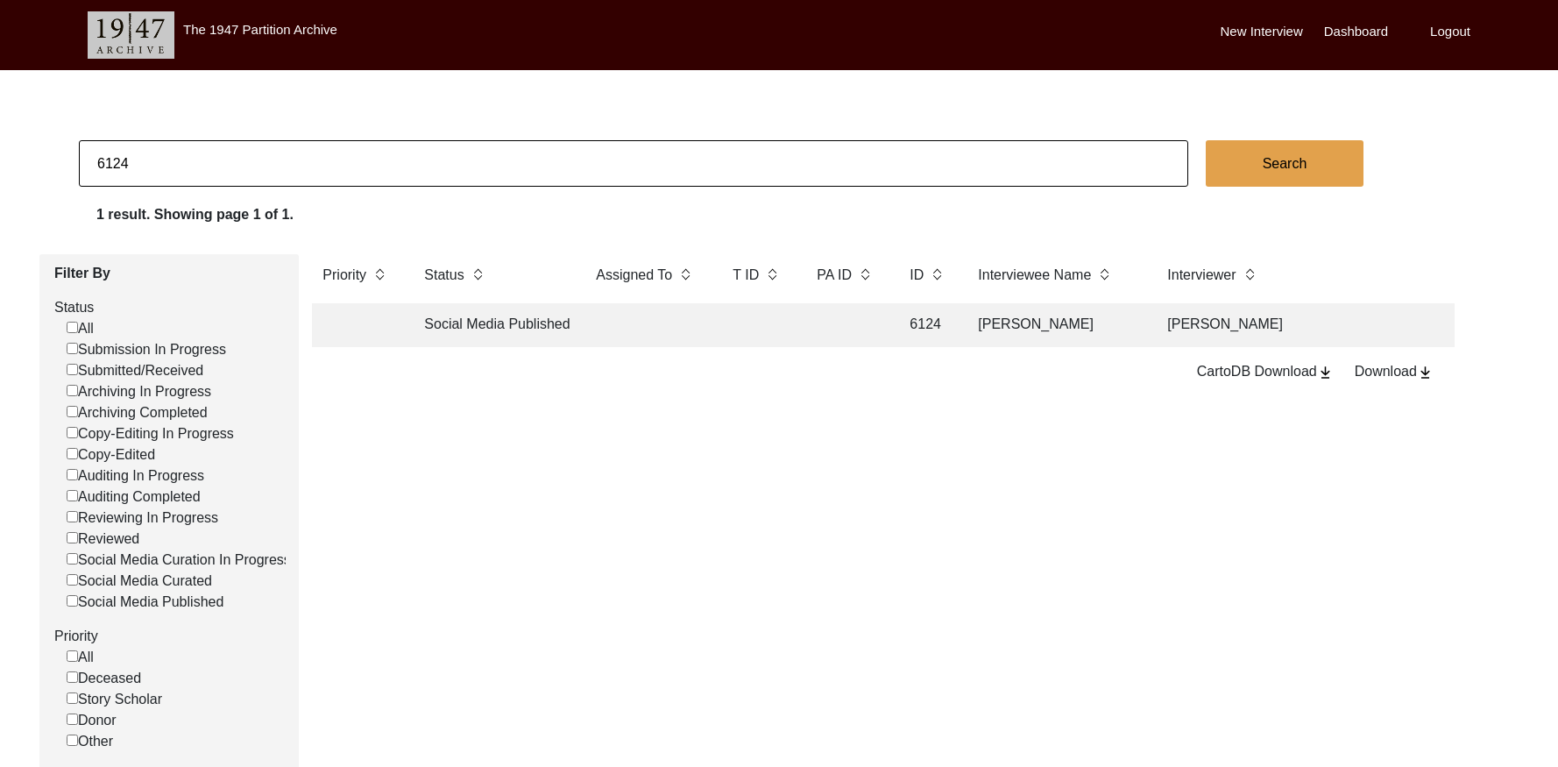
click at [829, 333] on td at bounding box center [845, 325] width 79 height 44
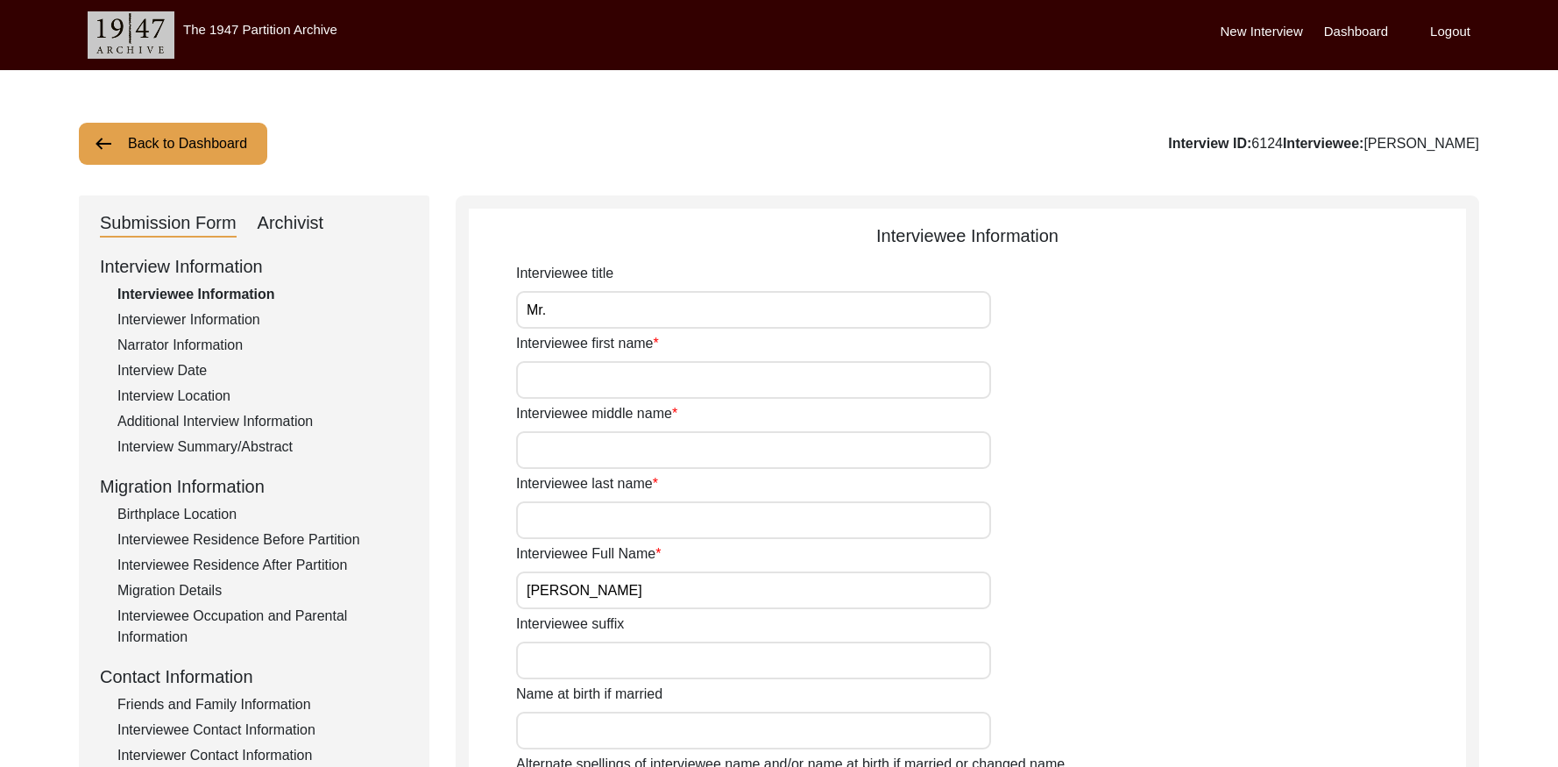
drag, startPoint x: 294, startPoint y: 217, endPoint x: 307, endPoint y: 224, distance: 14.1
click at [295, 217] on div "Archivist" at bounding box center [291, 223] width 67 height 28
select select "Social Media Published"
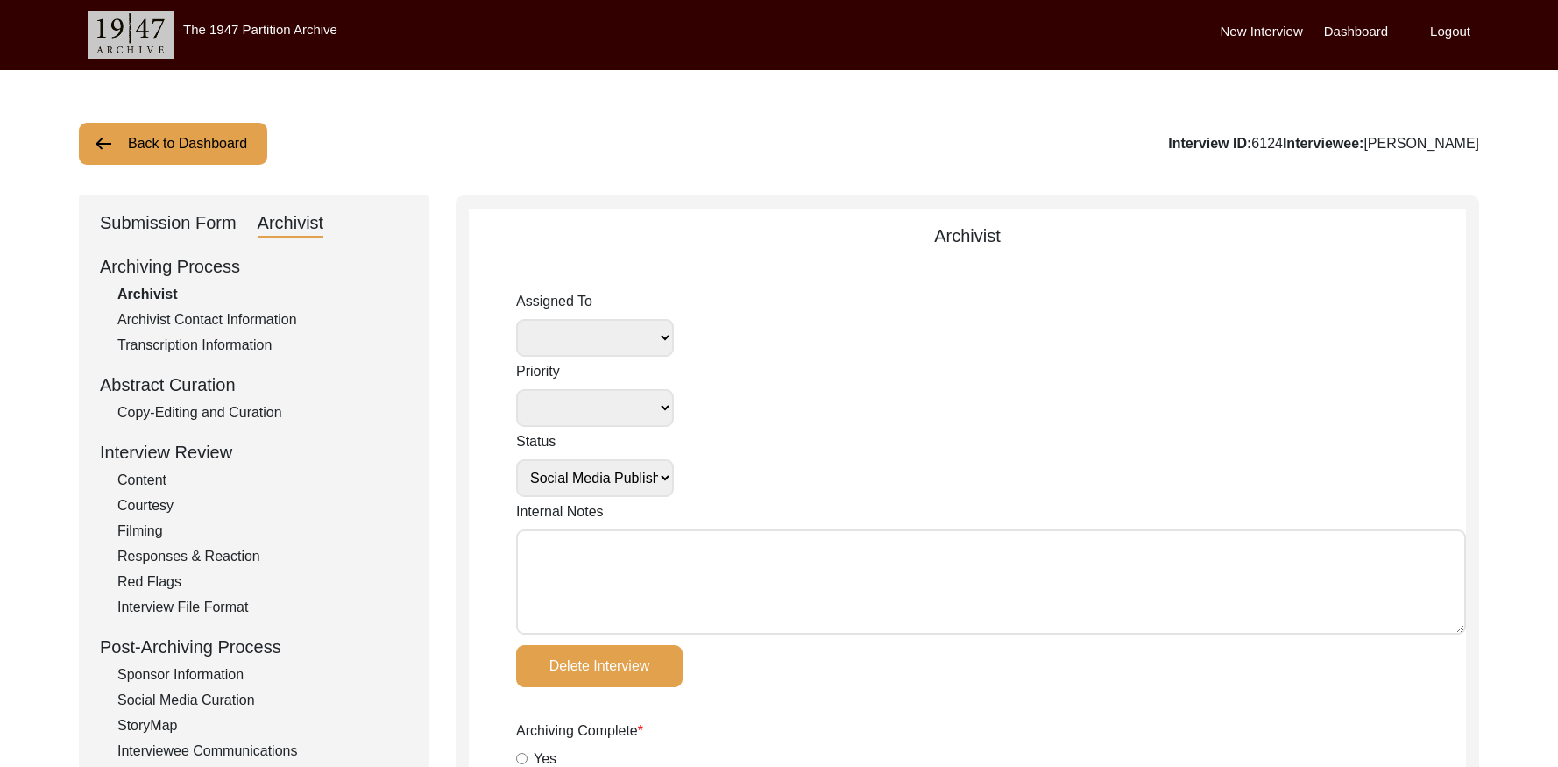
click at [625, 537] on textarea "Internal Notes" at bounding box center [991, 581] width 950 height 105
paste textarea "September 18, 2025 Victoria: assigned to Melody to audit. Please check your Arc…"
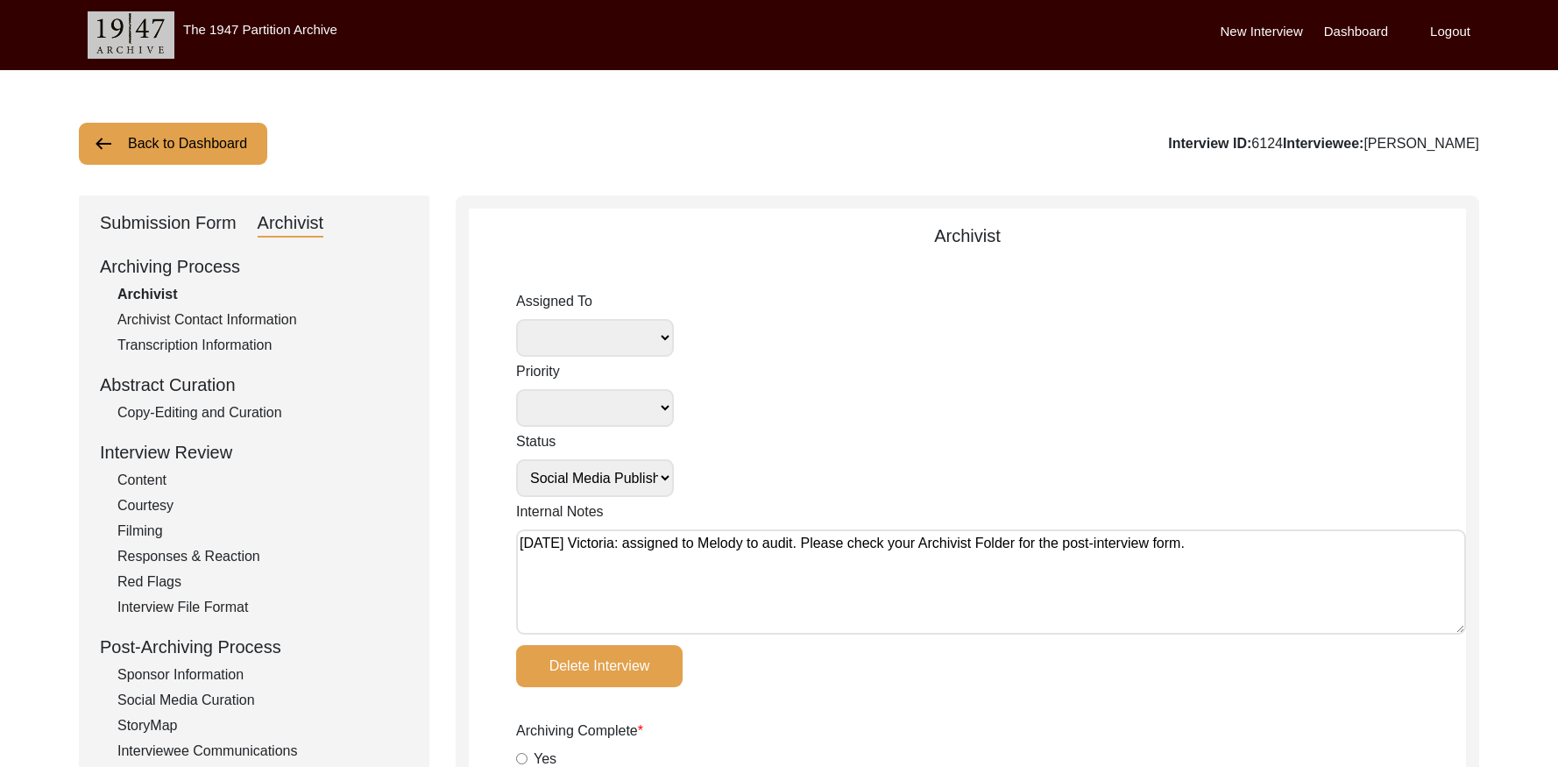
type textarea "September 18, 2025 Victoria: assigned to Melody to audit. Please check your Arc…"
click at [591, 345] on select "Simran Subramaniam Brianna Pollock archivist Lillianne Quijano Alexis Miller Me…" at bounding box center [595, 338] width 158 height 38
select select "556"
click at [624, 481] on select "Submission In Progress Submitted/Received Archiving In Progress Archiving Compl…" at bounding box center [595, 478] width 158 height 38
select select "Auditing In Progress"
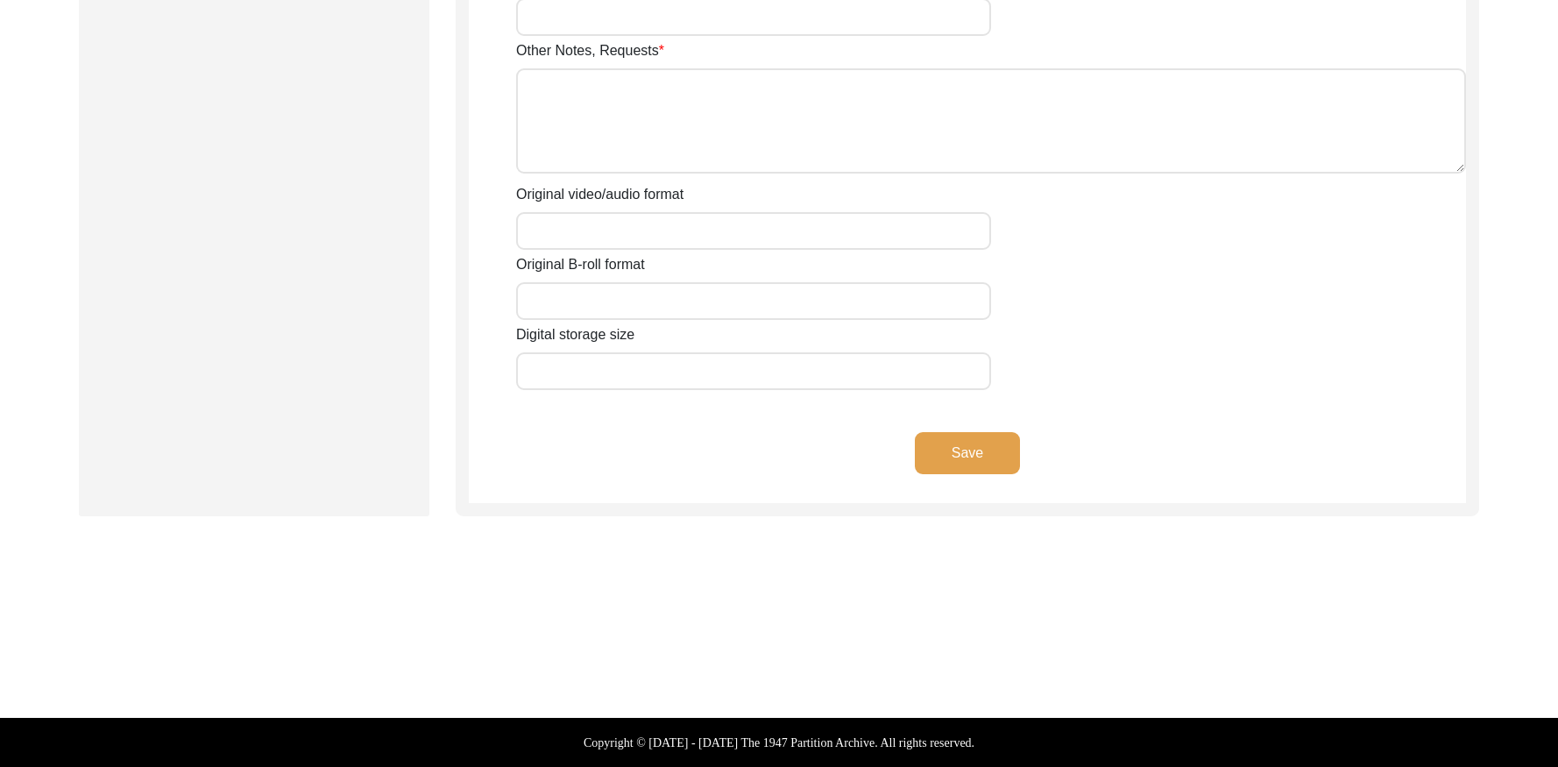
click at [935, 463] on button "Save" at bounding box center [967, 453] width 105 height 42
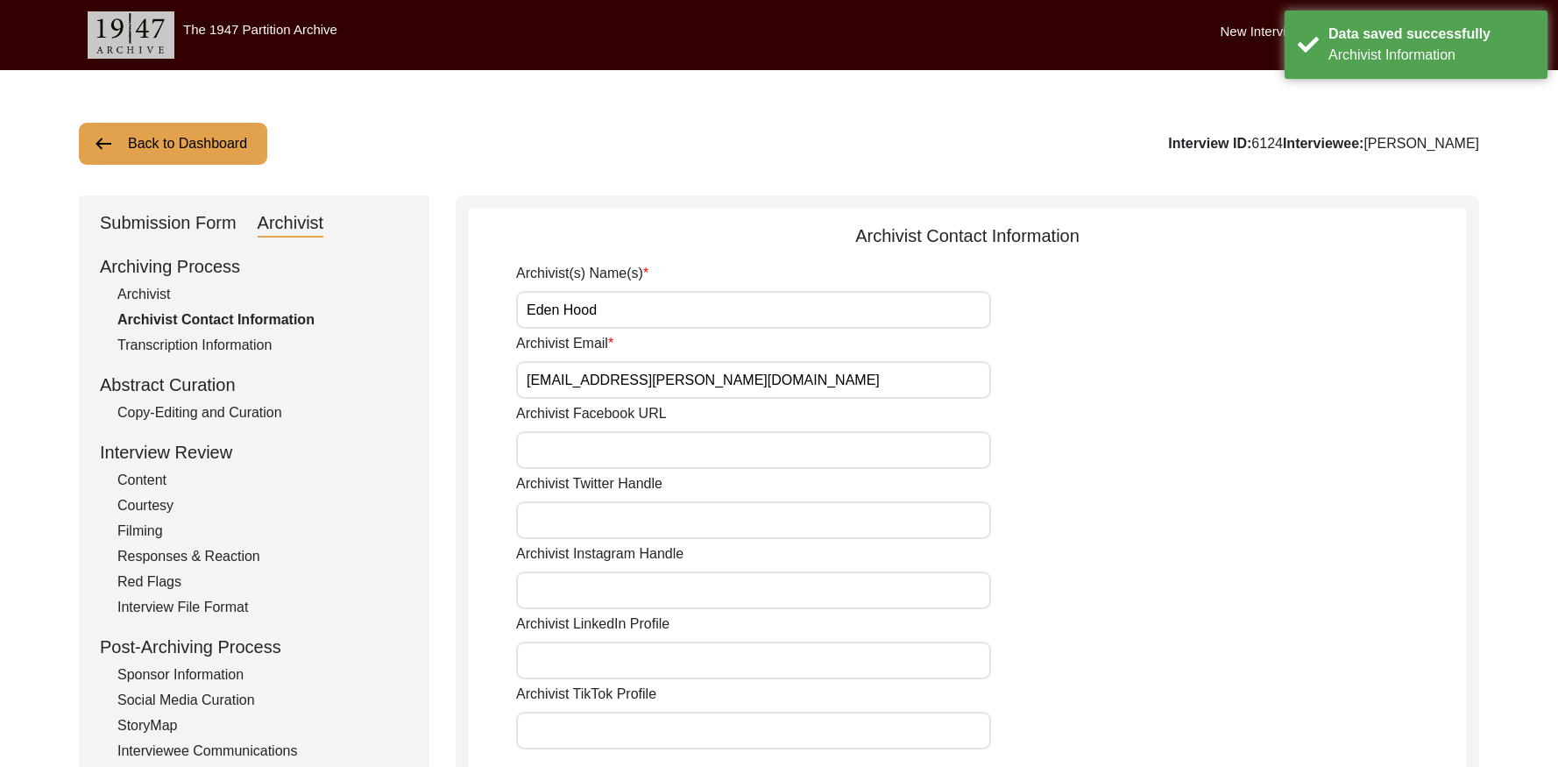
drag, startPoint x: 191, startPoint y: 141, endPoint x: 293, endPoint y: 117, distance: 104.6
click at [200, 138] on button "Back to Dashboard" at bounding box center [173, 144] width 188 height 42
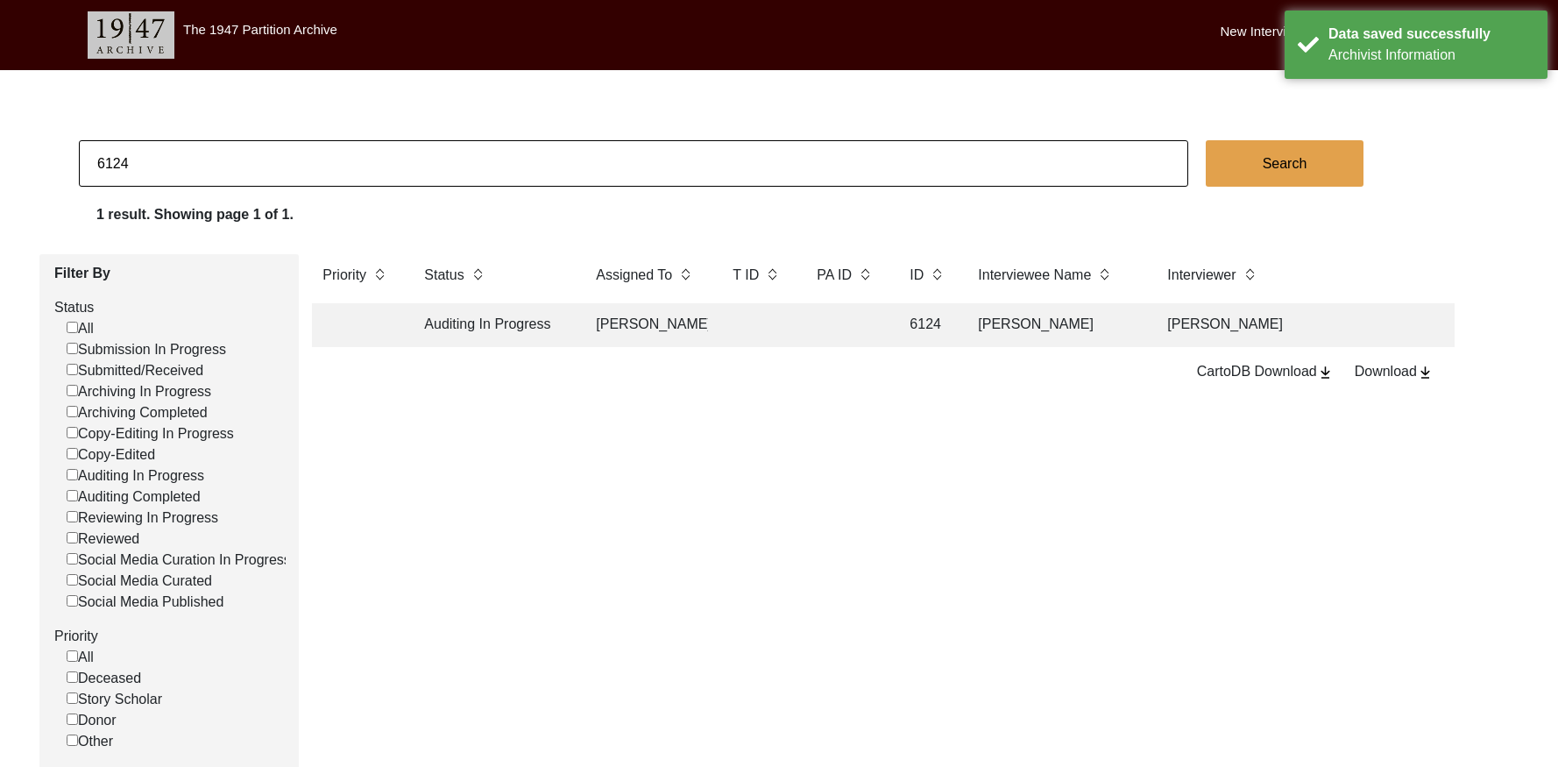
click at [322, 180] on input "6124" at bounding box center [633, 163] width 1109 height 46
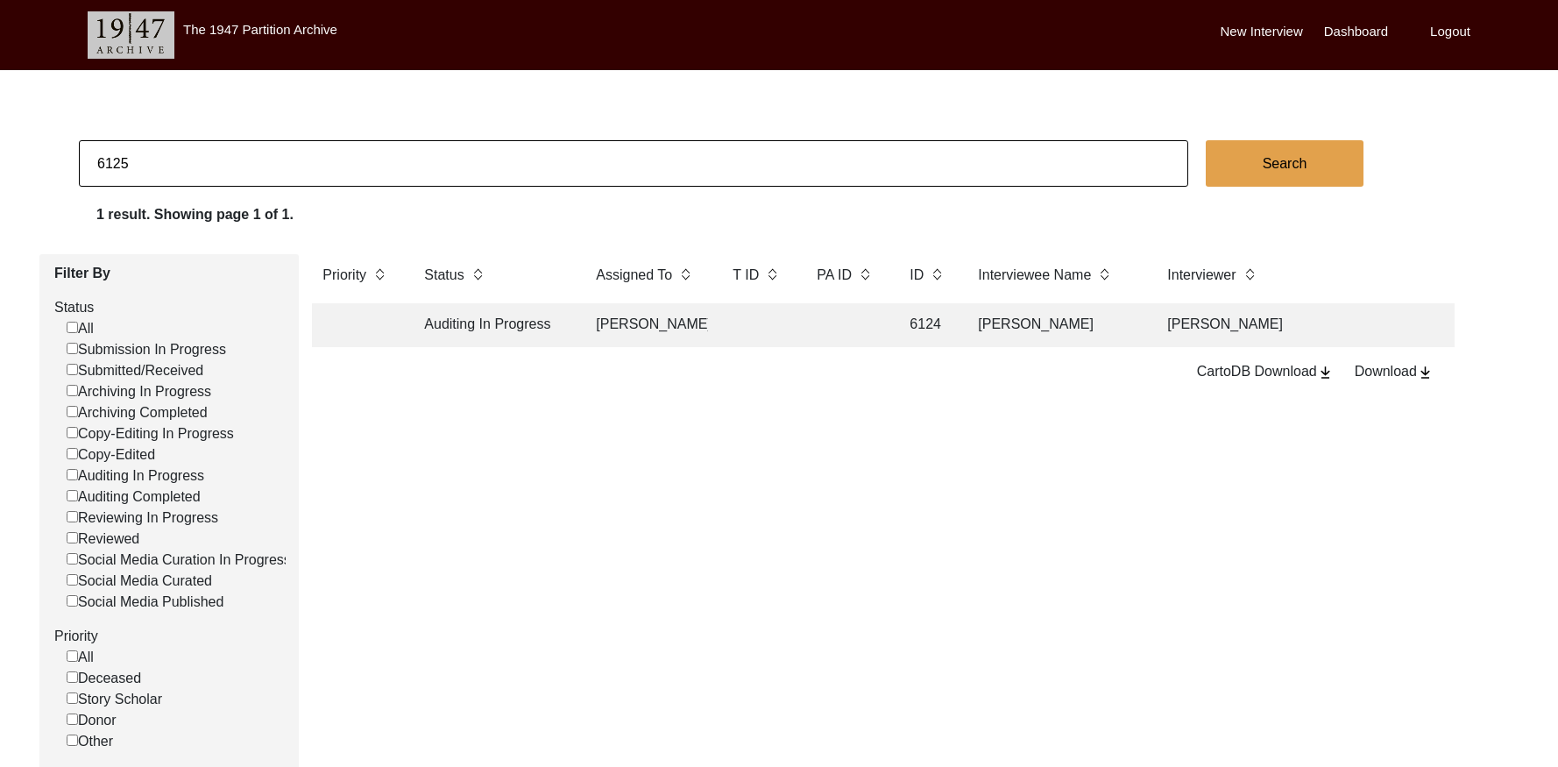
type input "6125"
checkbox input "false"
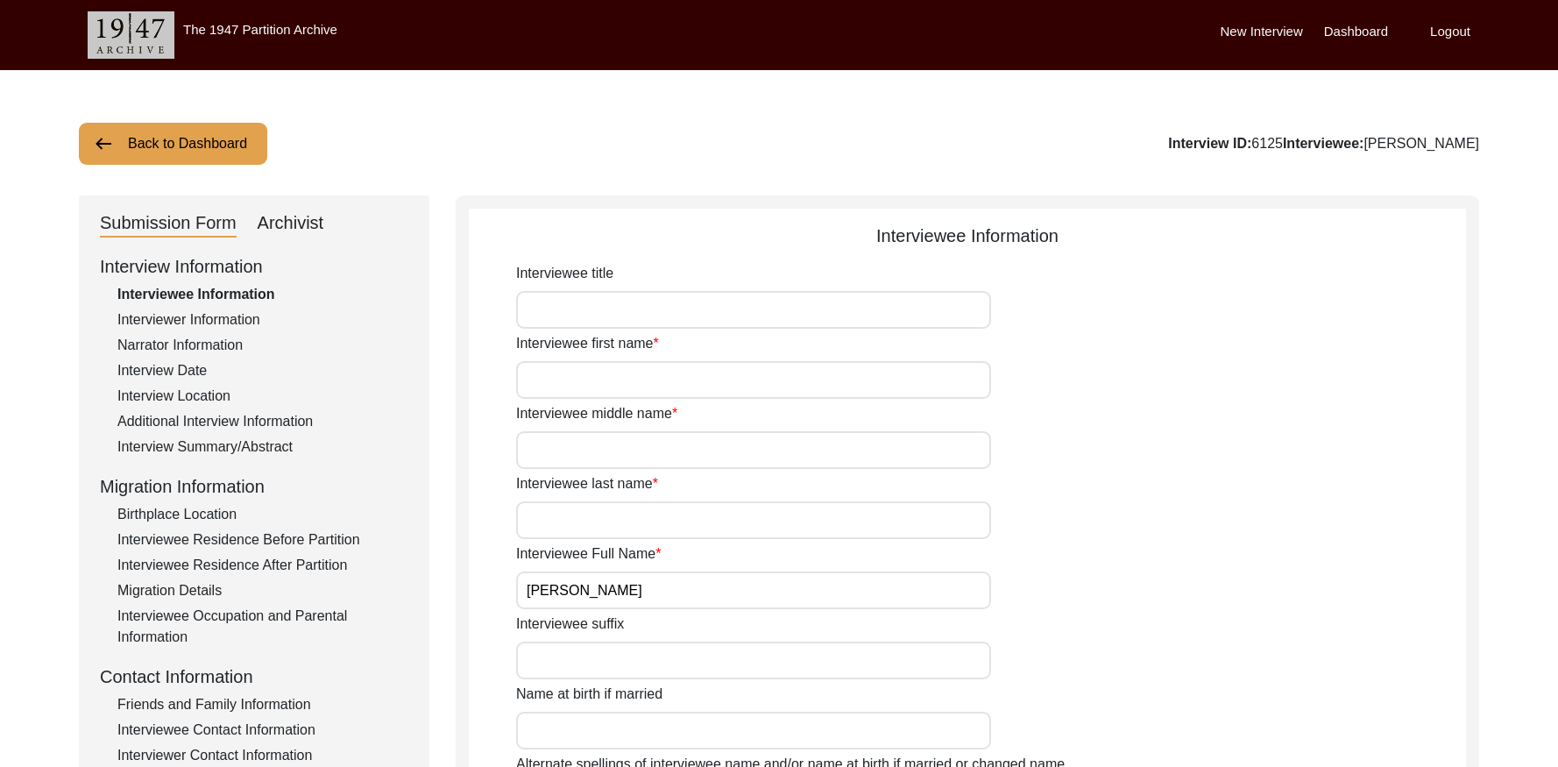
click at [305, 229] on div "Archivist" at bounding box center [291, 223] width 67 height 28
select select "Copy-Edited"
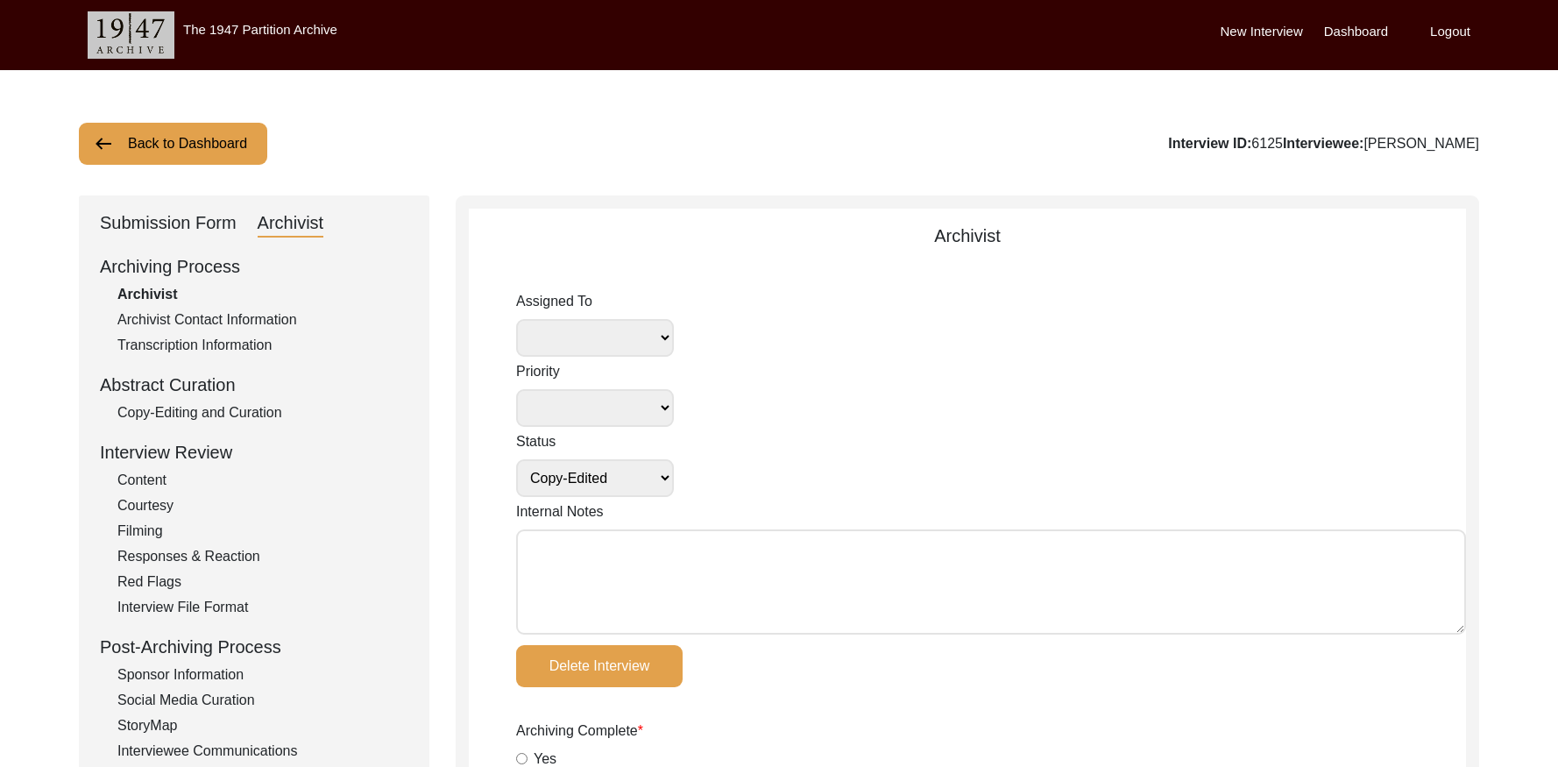
click at [572, 565] on textarea "Internal Notes" at bounding box center [991, 581] width 950 height 105
paste textarea "September 18, 2025 Victoria: assigned to Melody to audit. Please check your Arc…"
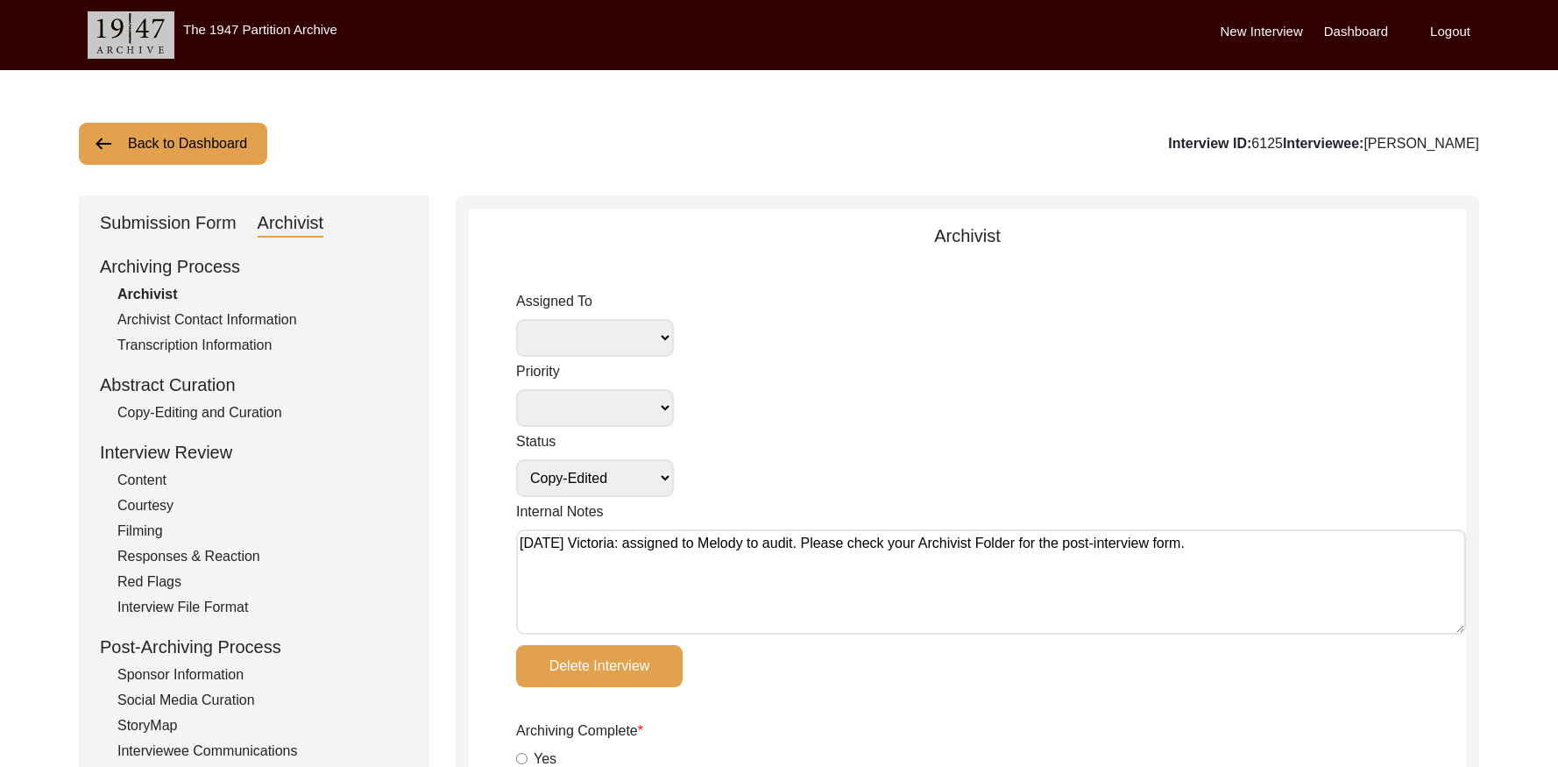
type textarea "September 18, 2025 Victoria: assigned to Melody to audit. Please check your Arc…"
click at [635, 339] on select "Simran Subramaniam Brianna Pollock archivist Lillianne Quijano Alexis Miller Me…" at bounding box center [595, 338] width 158 height 38
select select "556"
click at [626, 478] on select "Submission In Progress Submitted/Received Archiving In Progress Archiving Compl…" at bounding box center [595, 478] width 158 height 38
select select "Auditing In Progress"
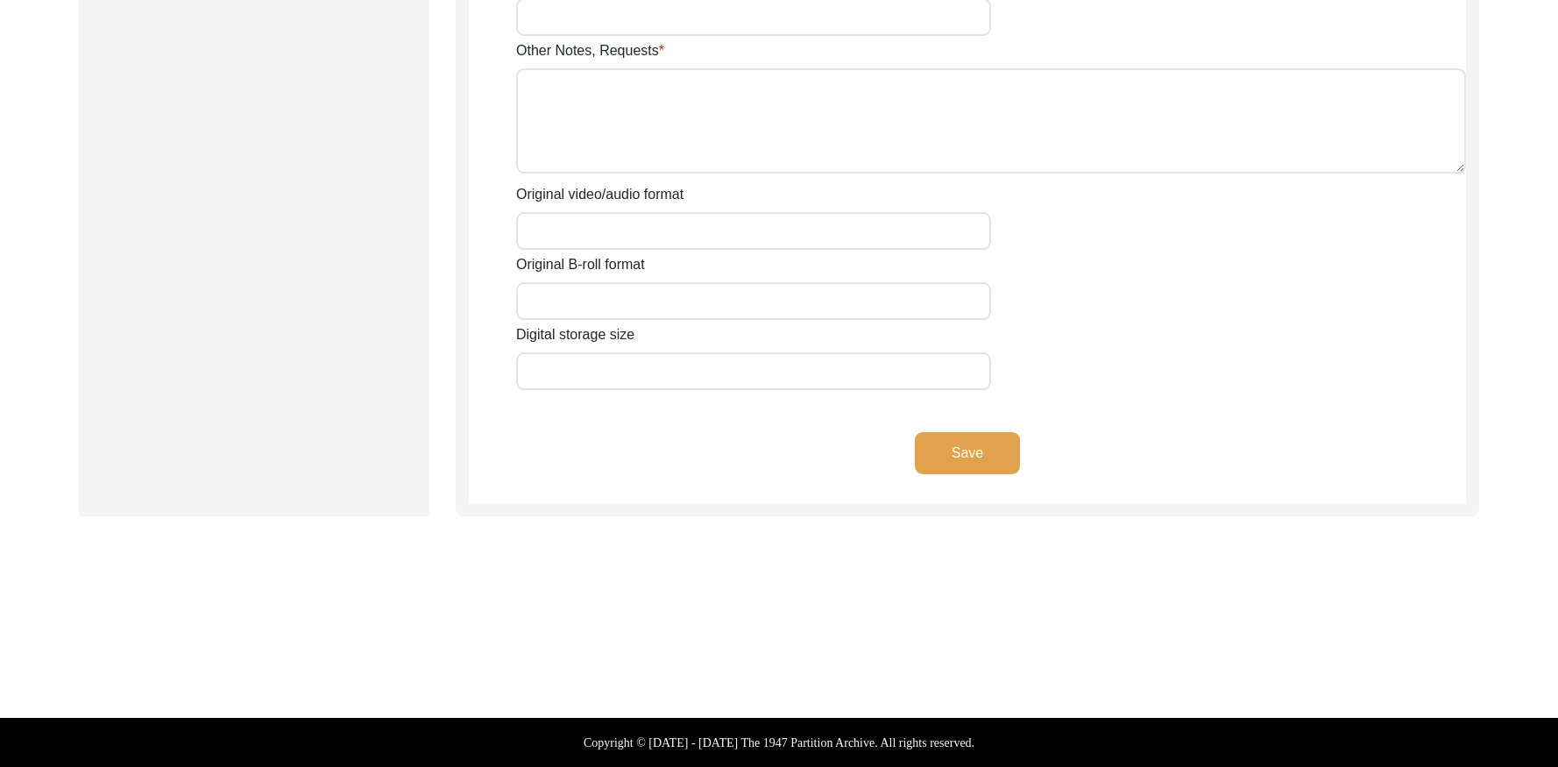
click at [987, 459] on button "Save" at bounding box center [967, 453] width 105 height 42
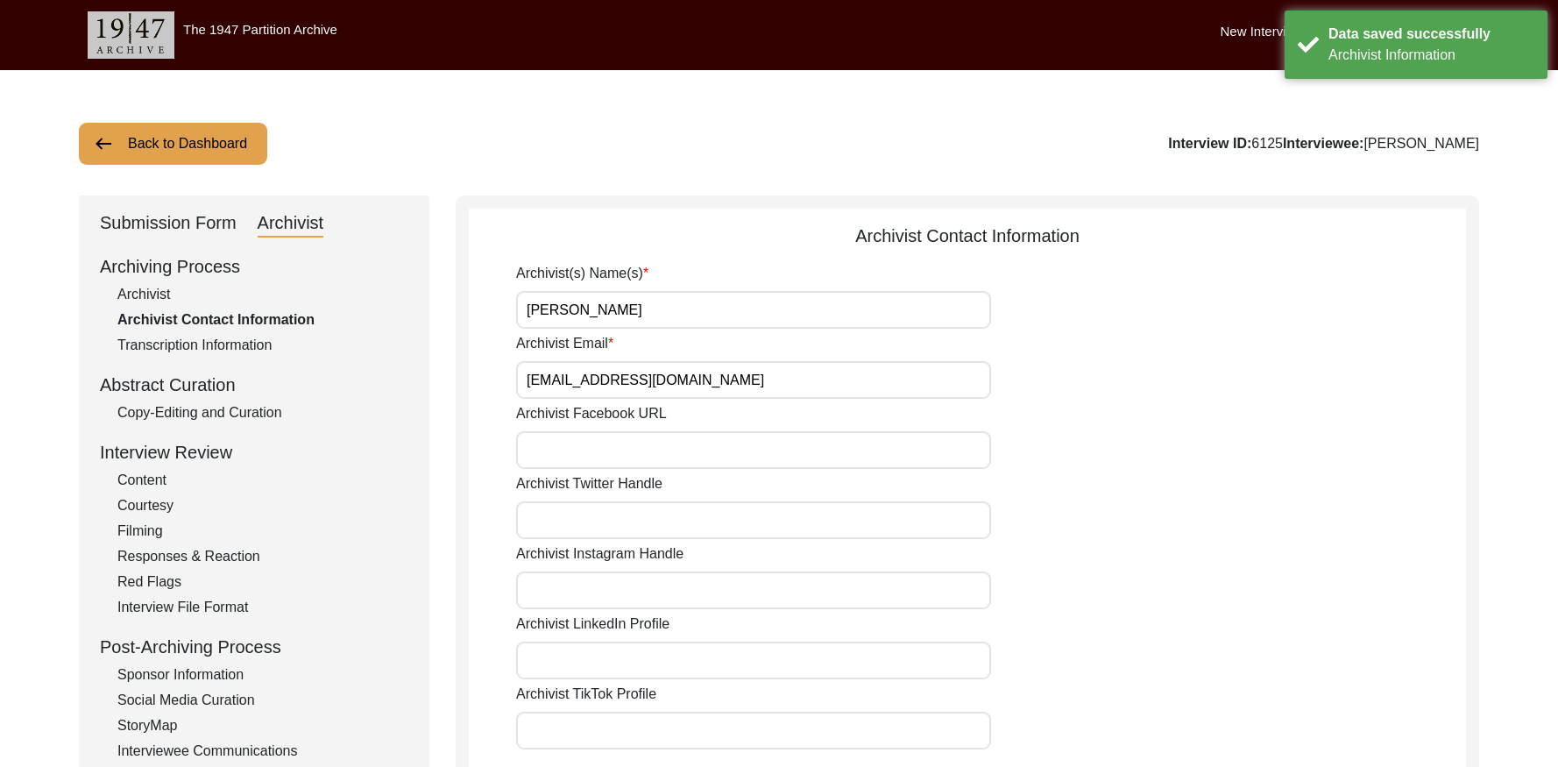
click at [209, 143] on button "Back to Dashboard" at bounding box center [173, 144] width 188 height 42
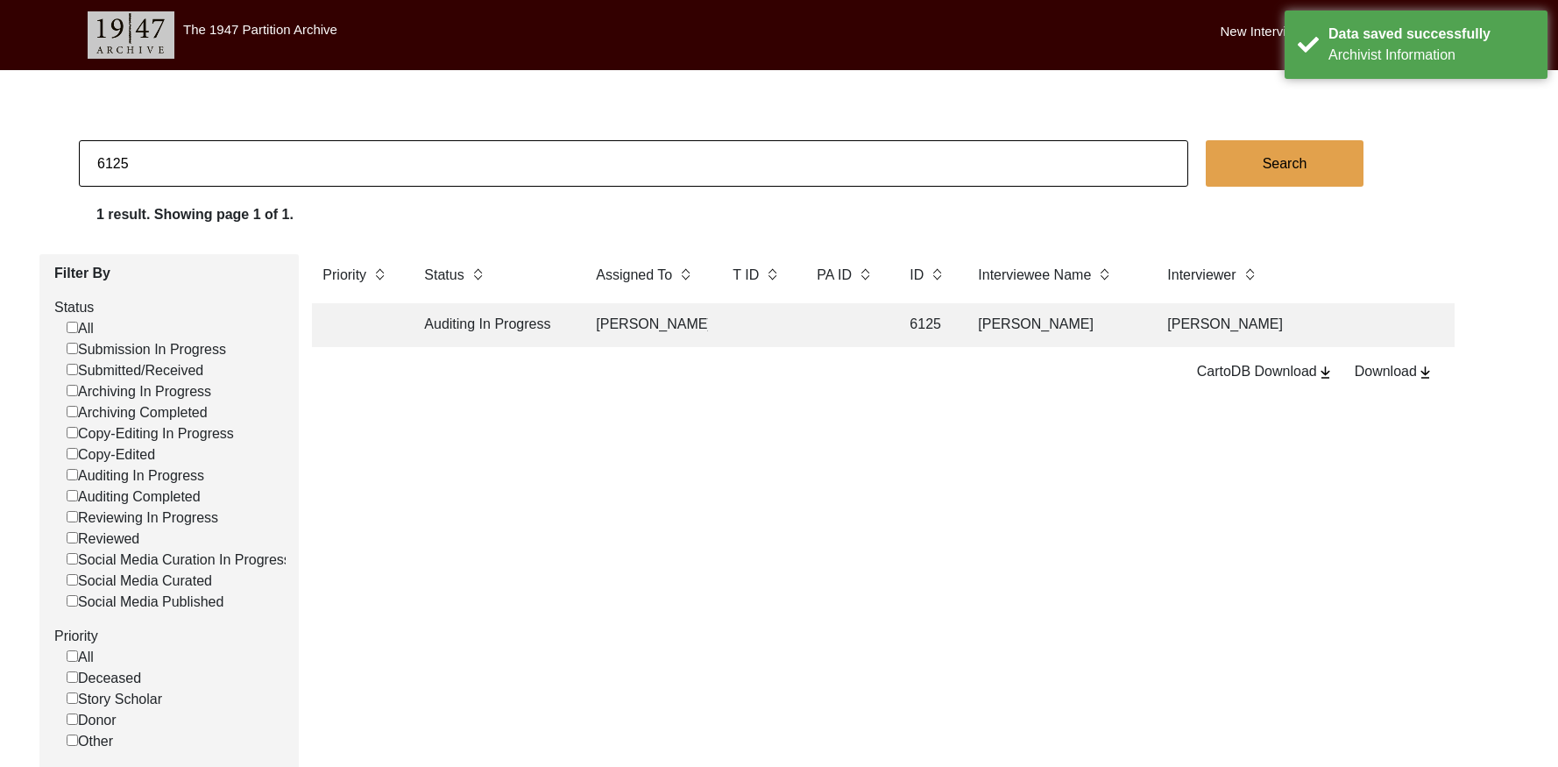
scroll to position [4, 0]
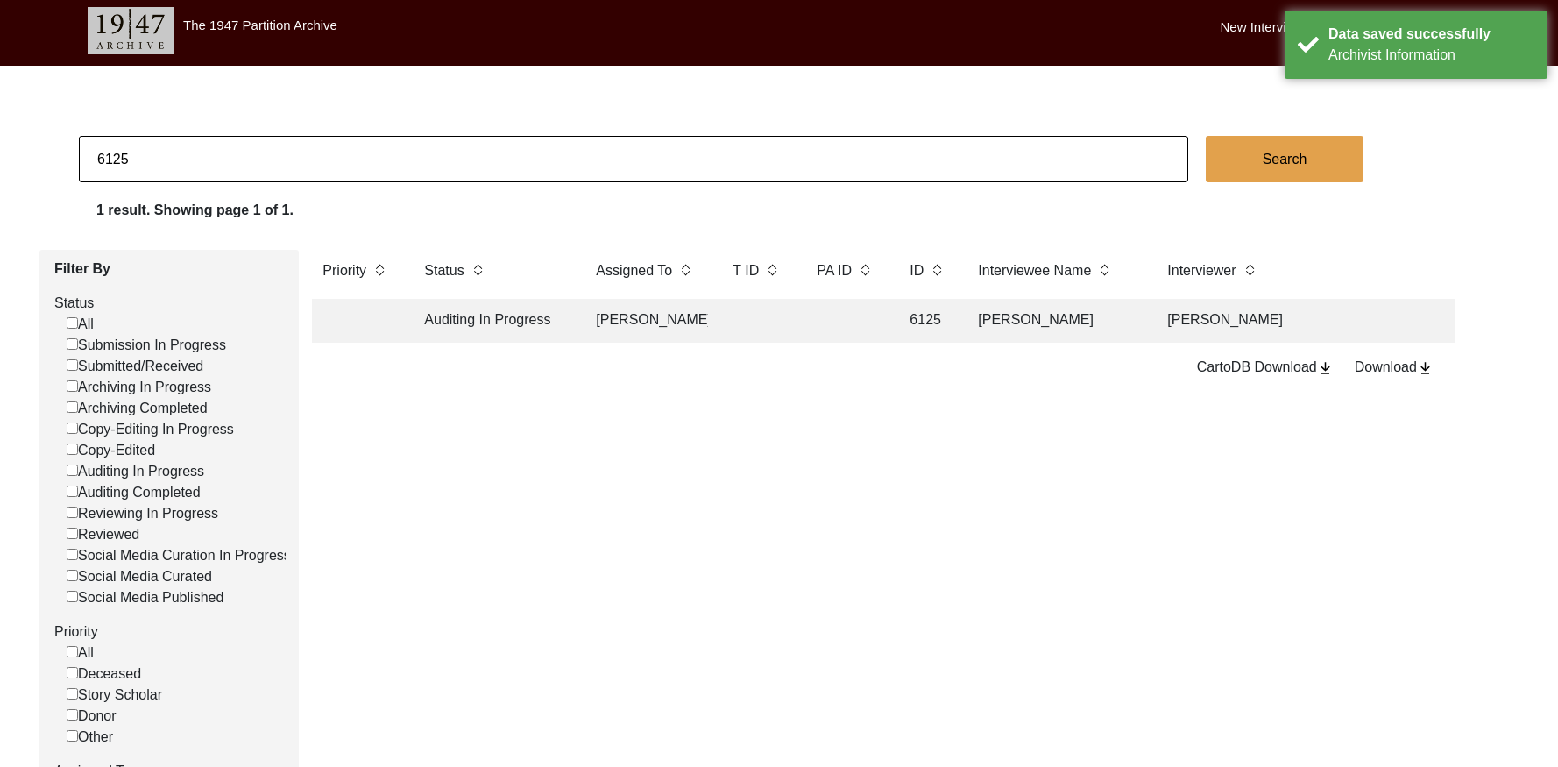
click at [193, 166] on input "6125" at bounding box center [633, 159] width 1109 height 46
checkbox input "false"
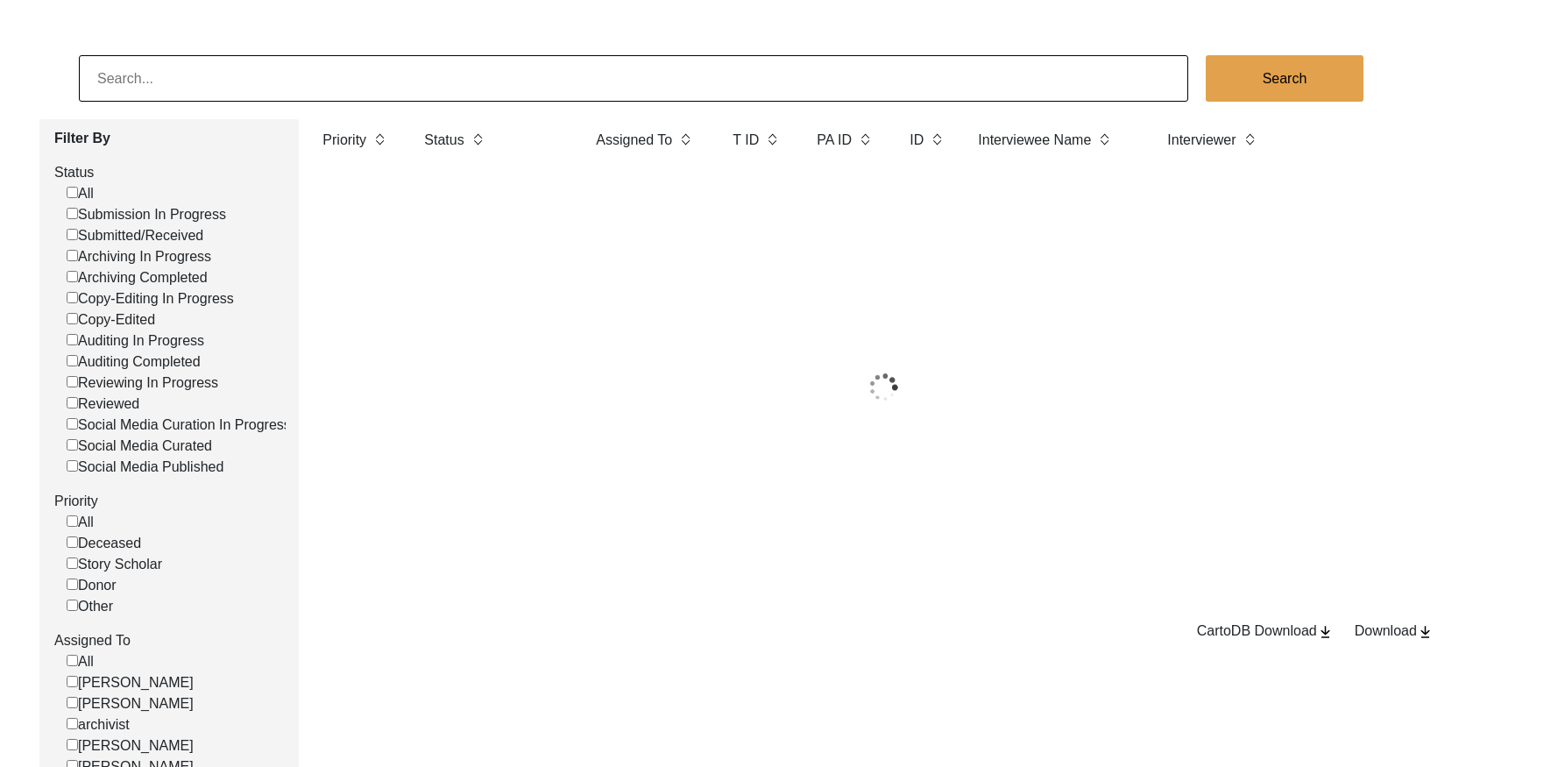
scroll to position [0, 0]
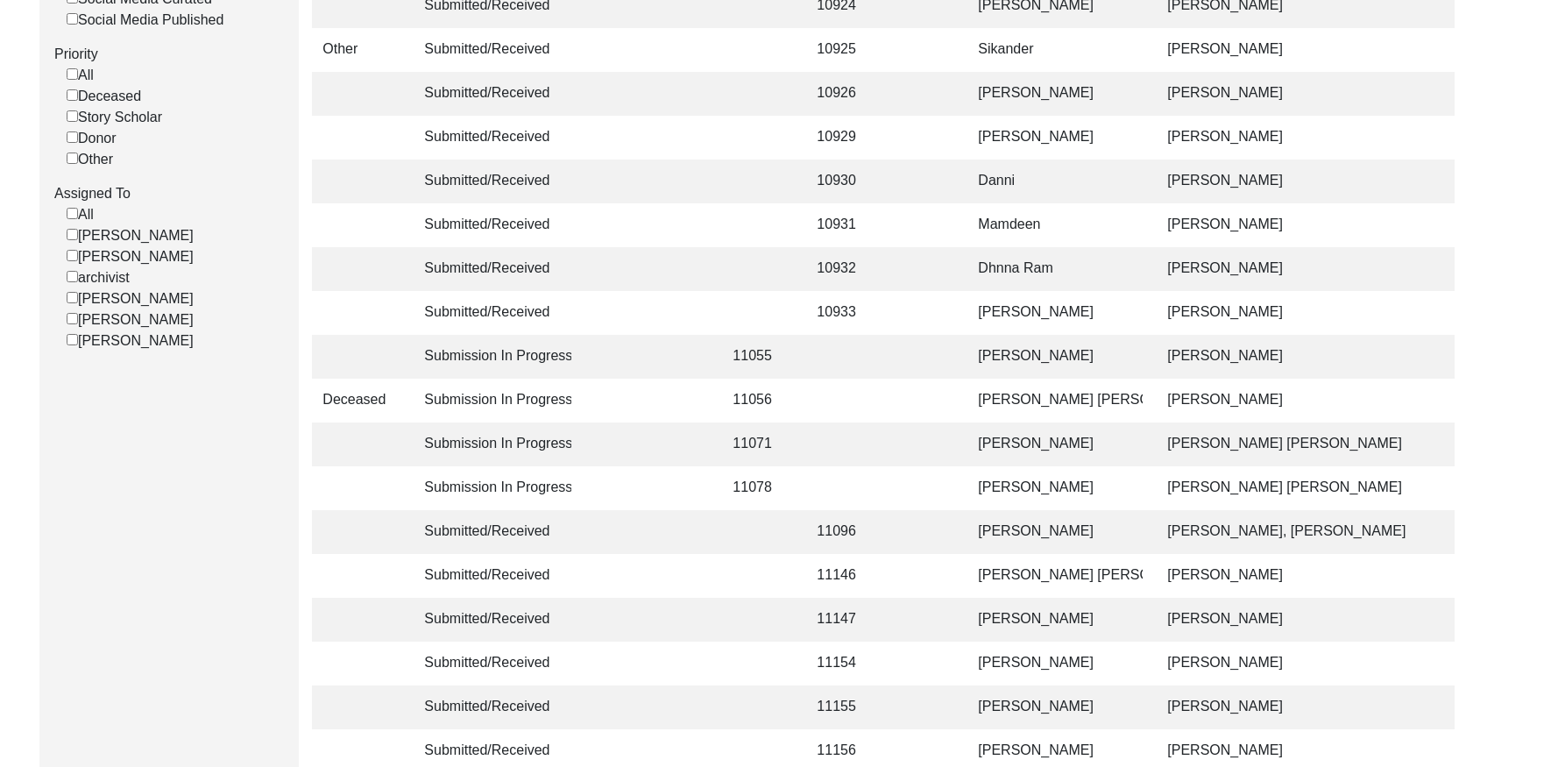
scroll to position [676, 0]
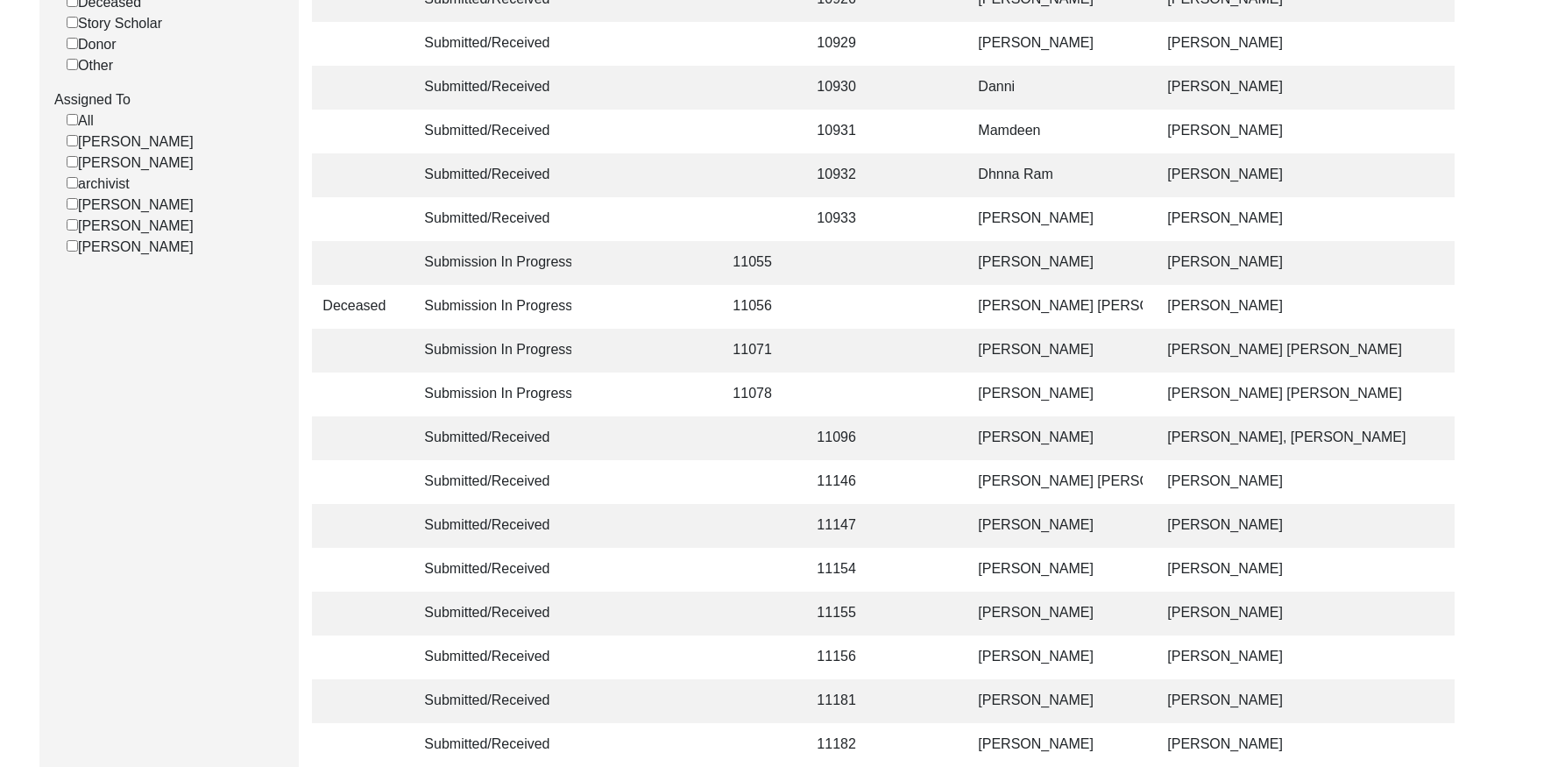
click at [74, 251] on input "[PERSON_NAME]" at bounding box center [72, 245] width 11 height 11
checkbox input "false"
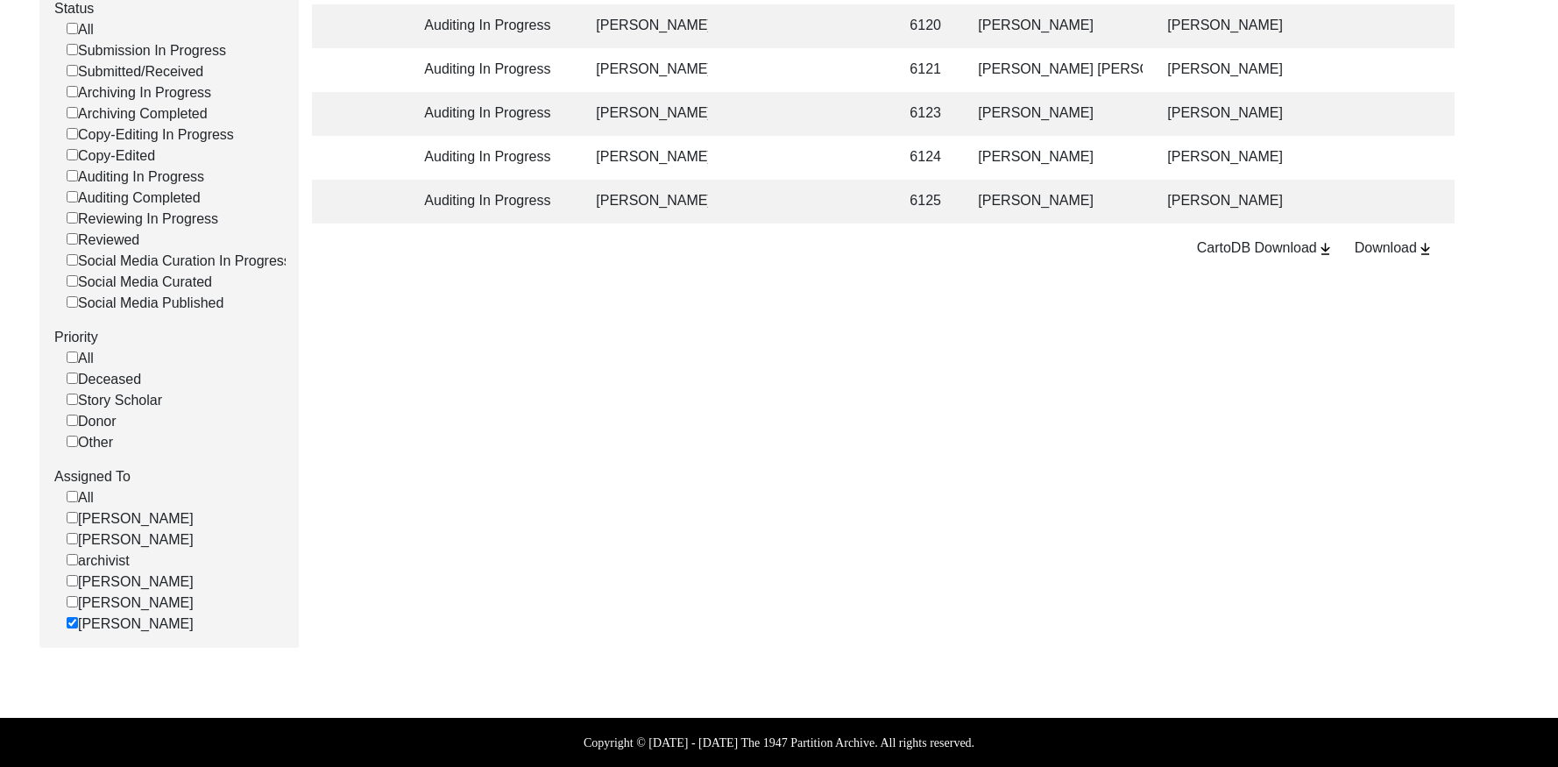
scroll to position [312, 0]
click at [74, 626] on input "[PERSON_NAME]" at bounding box center [72, 622] width 11 height 11
checkbox input "false"
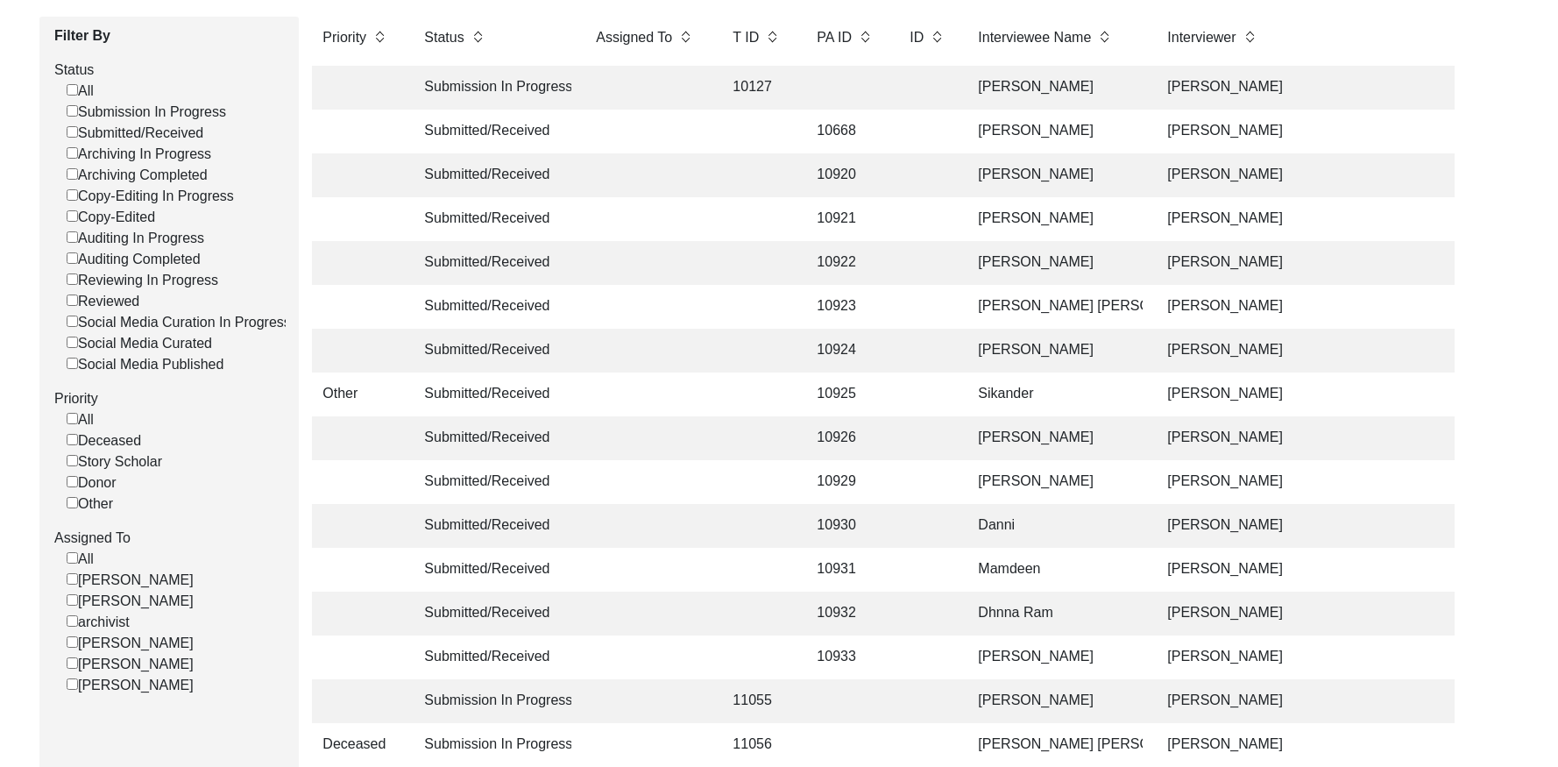
scroll to position [0, 0]
